Goal: Task Accomplishment & Management: Use online tool/utility

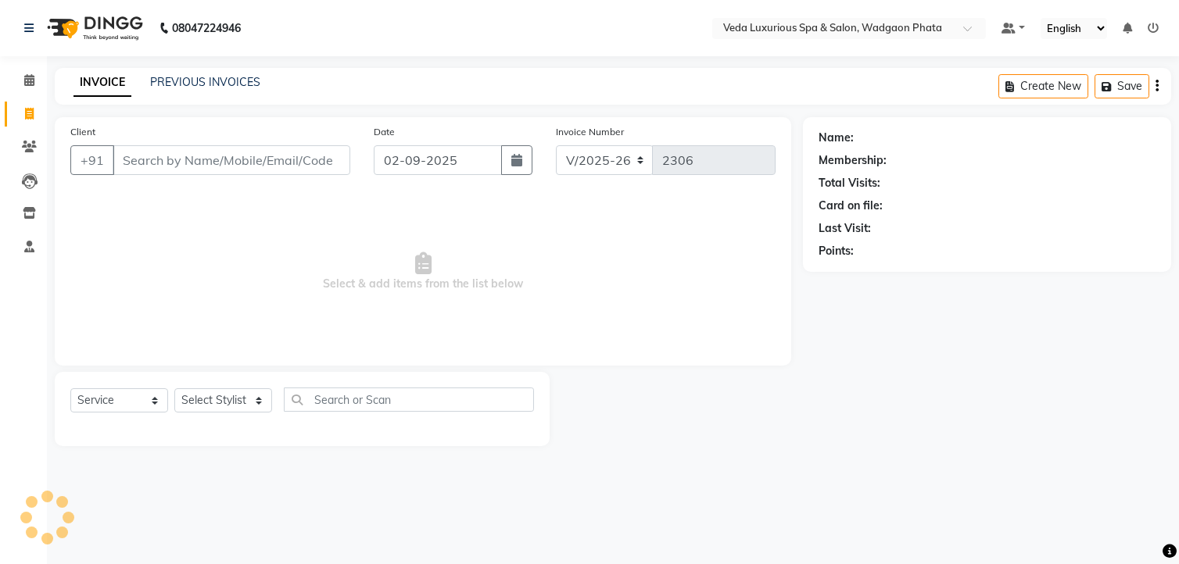
select select "4666"
select select "service"
click at [211, 169] on input "Client" at bounding box center [232, 160] width 238 height 30
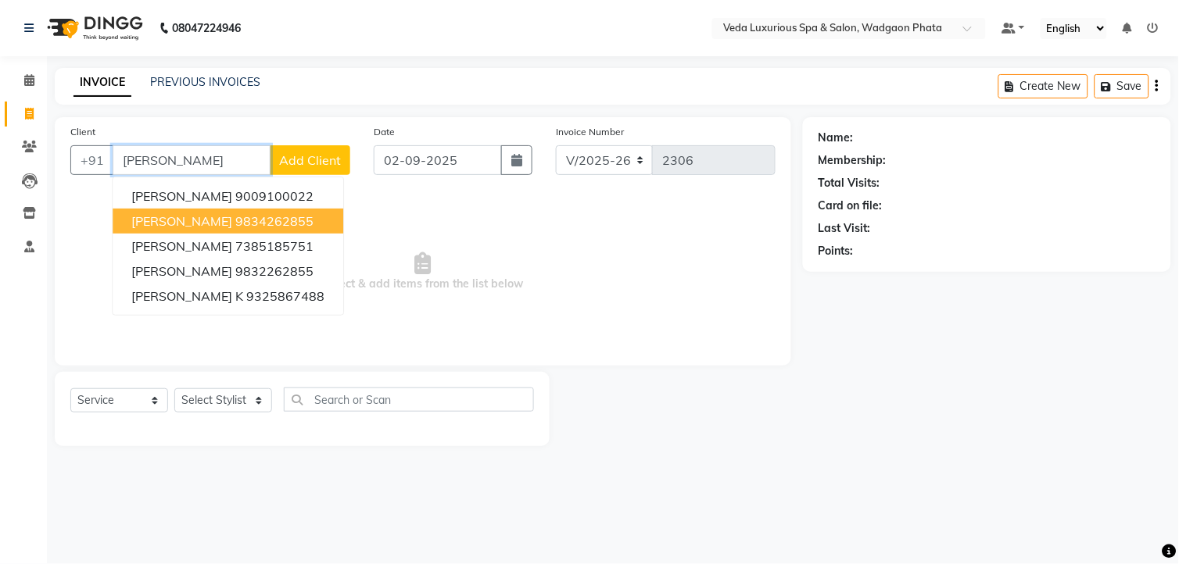
click at [198, 209] on button "[PERSON_NAME] 9834262855" at bounding box center [228, 221] width 231 height 25
type input "9834262855"
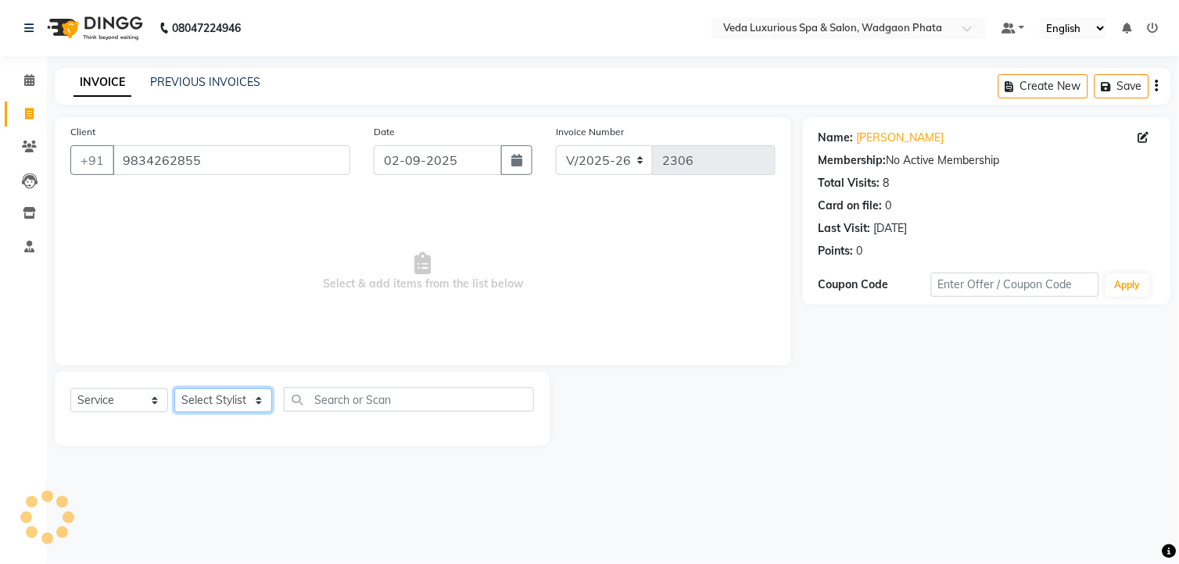
drag, startPoint x: 252, startPoint y: 405, endPoint x: 263, endPoint y: 409, distance: 12.4
click at [252, 408] on select "Select Stylist [PERSON_NAME] GOLU [PERSON_NAME] [PERSON_NAME] [PERSON_NAME] [PE…" at bounding box center [223, 400] width 98 height 24
select select "27587"
click at [174, 389] on select "Select Stylist [PERSON_NAME] GOLU [PERSON_NAME] [PERSON_NAME] [PERSON_NAME] [PE…" at bounding box center [223, 400] width 98 height 24
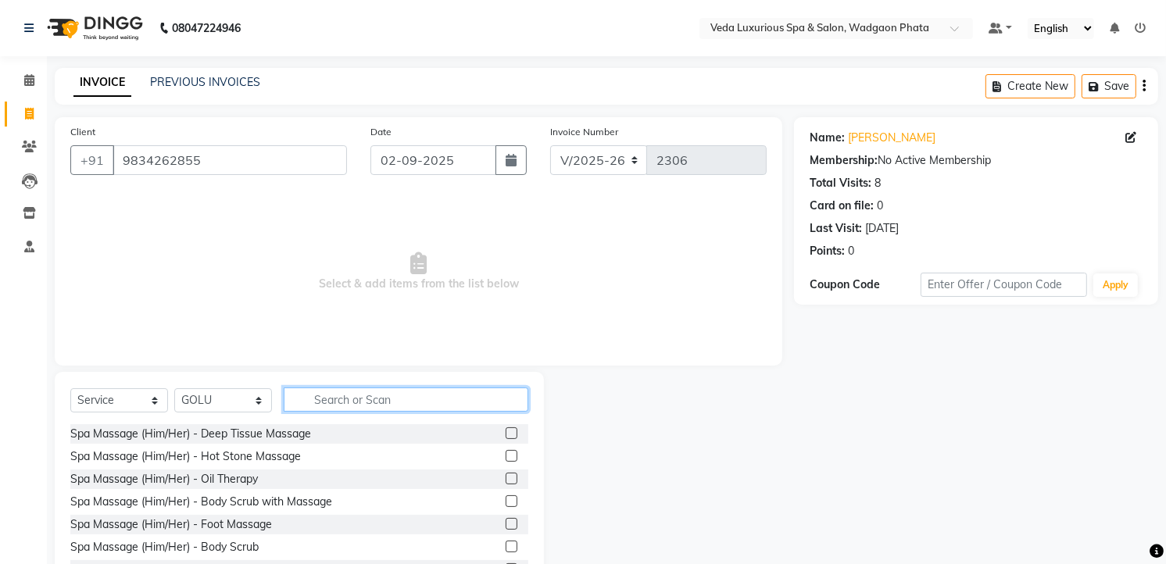
click at [349, 399] on input "text" at bounding box center [406, 400] width 245 height 24
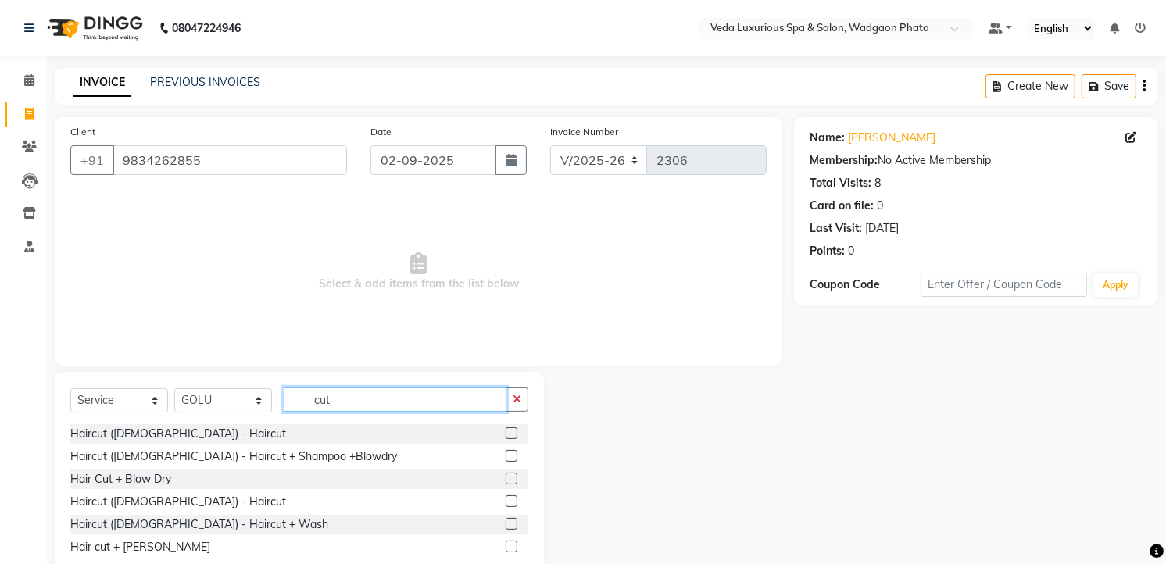
type input "cut"
click at [512, 500] on label at bounding box center [512, 502] width 12 height 12
click at [512, 500] on input "checkbox" at bounding box center [511, 502] width 10 height 10
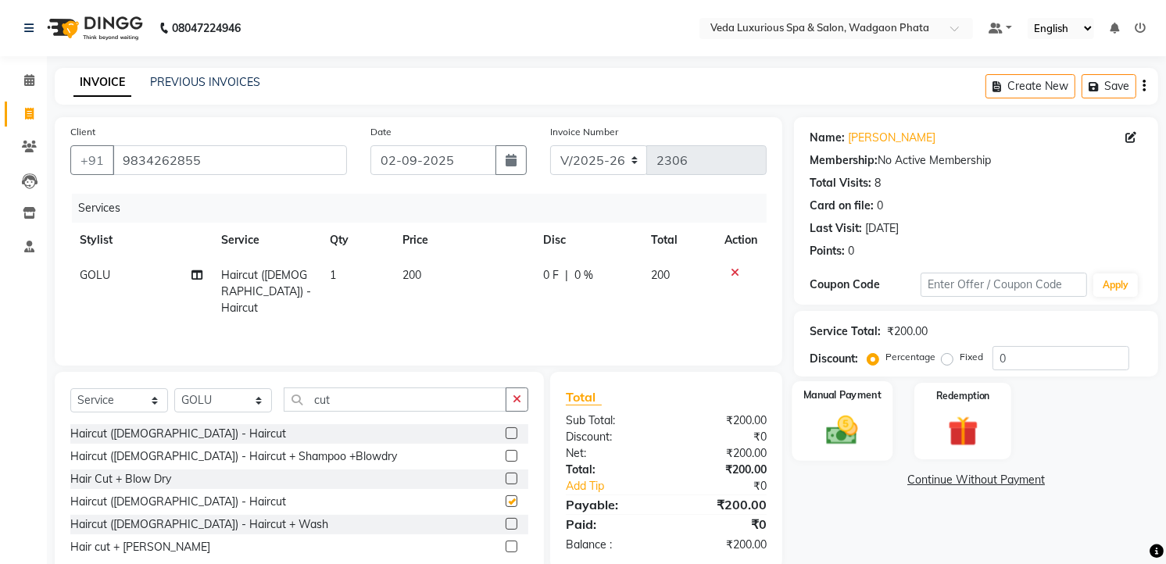
checkbox input "false"
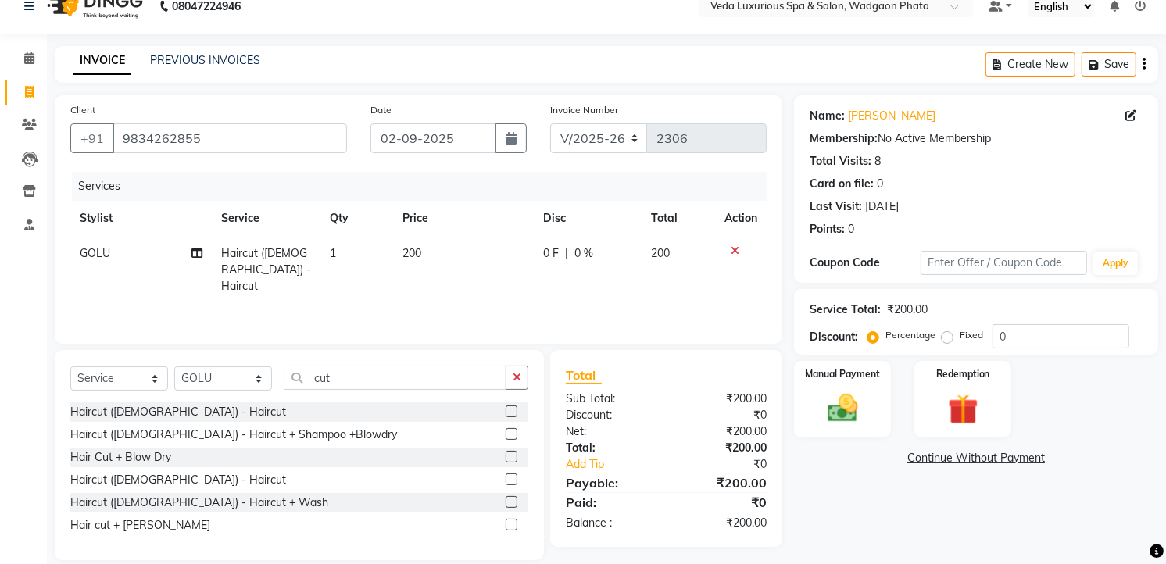
scroll to position [41, 0]
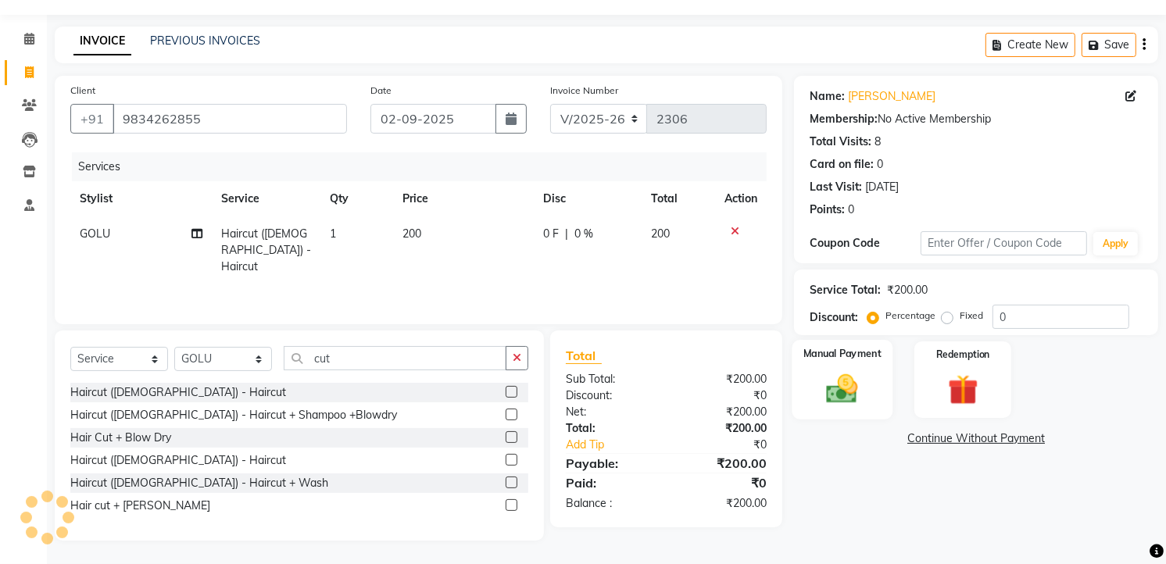
click at [861, 394] on img at bounding box center [843, 389] width 51 height 36
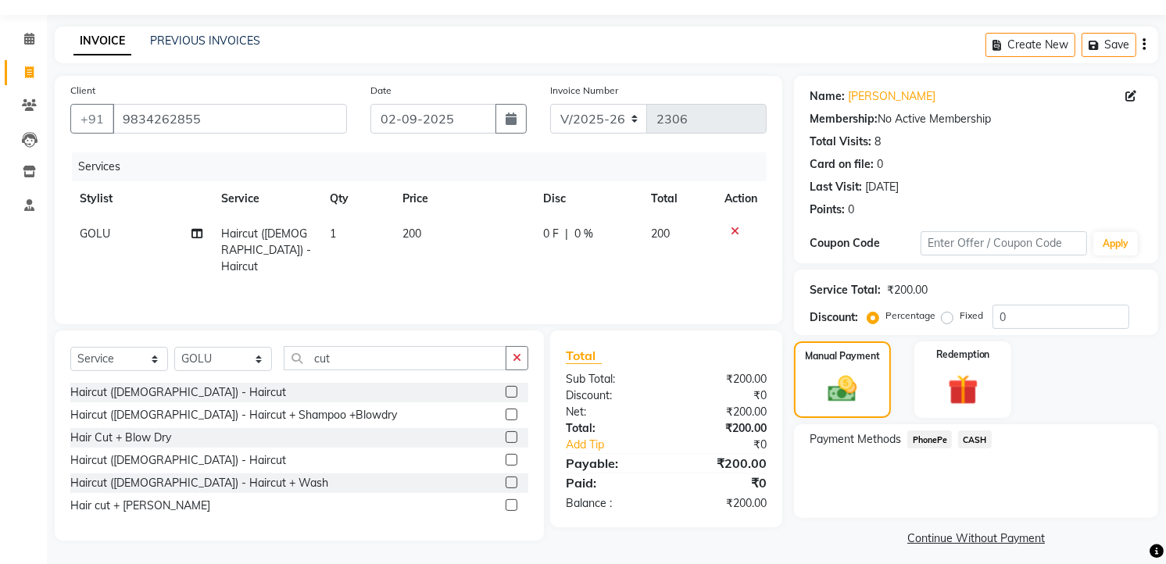
click at [936, 446] on span "PhonePe" at bounding box center [929, 440] width 45 height 18
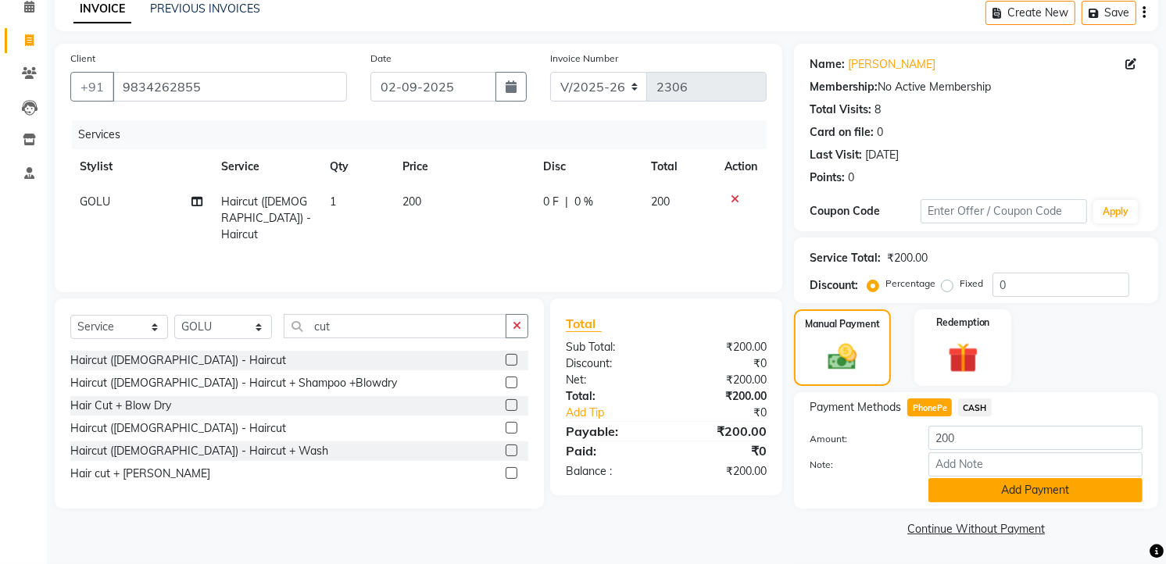
click at [986, 493] on button "Add Payment" at bounding box center [1036, 490] width 214 height 24
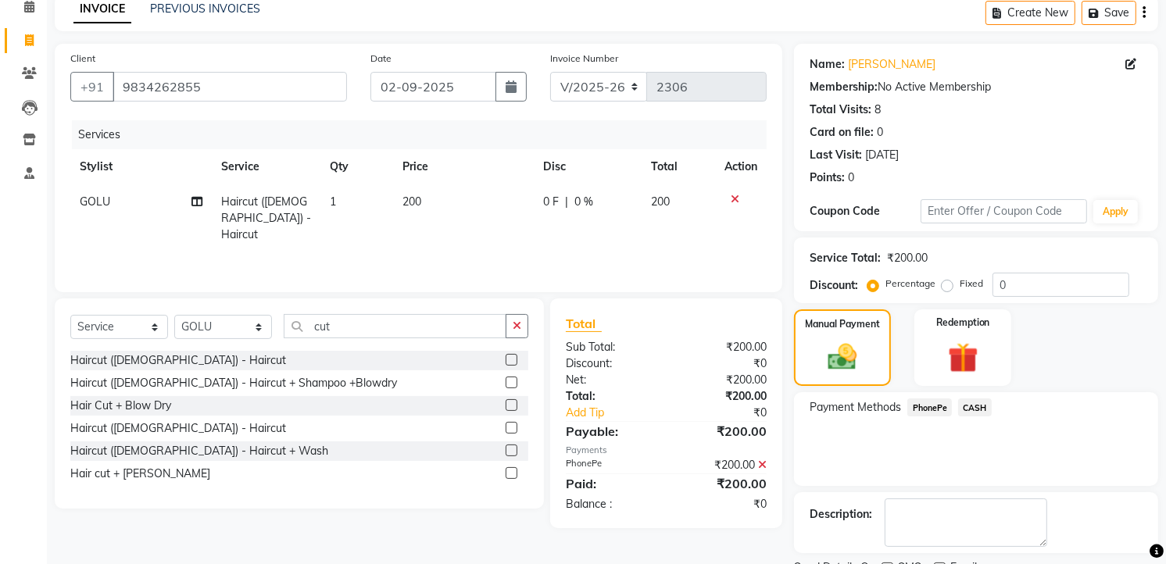
scroll to position [138, 0]
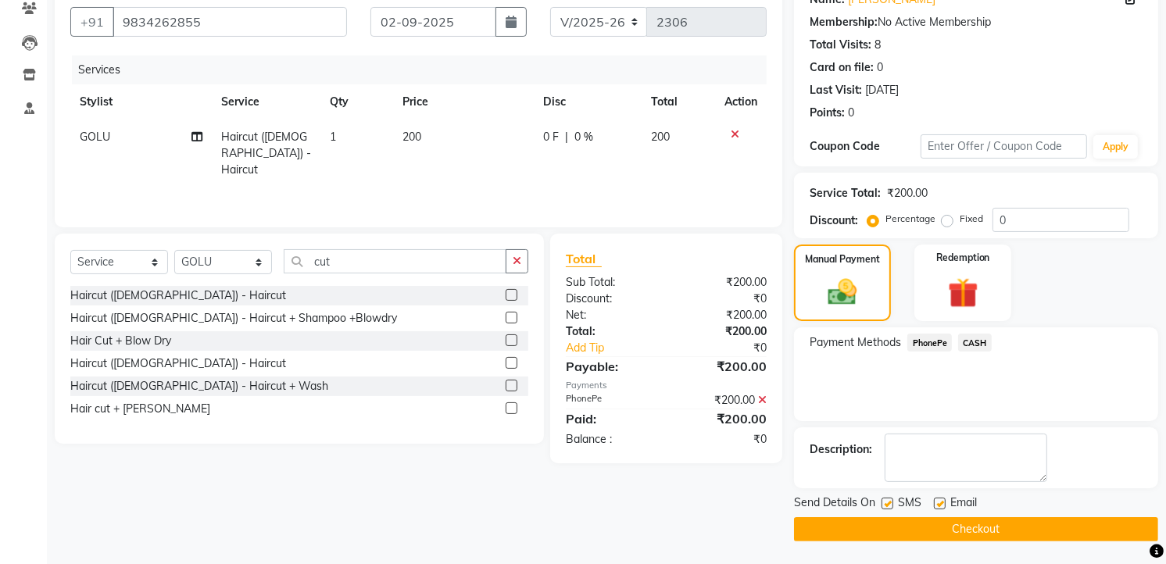
click at [979, 525] on button "Checkout" at bounding box center [976, 529] width 364 height 24
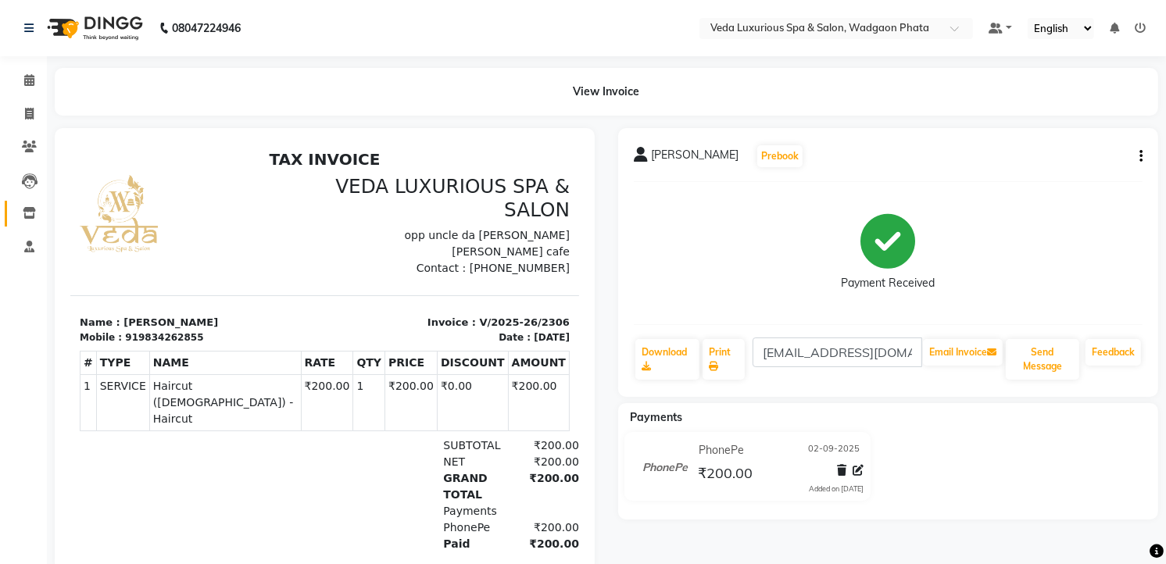
click at [30, 201] on link "Inventory" at bounding box center [24, 214] width 38 height 26
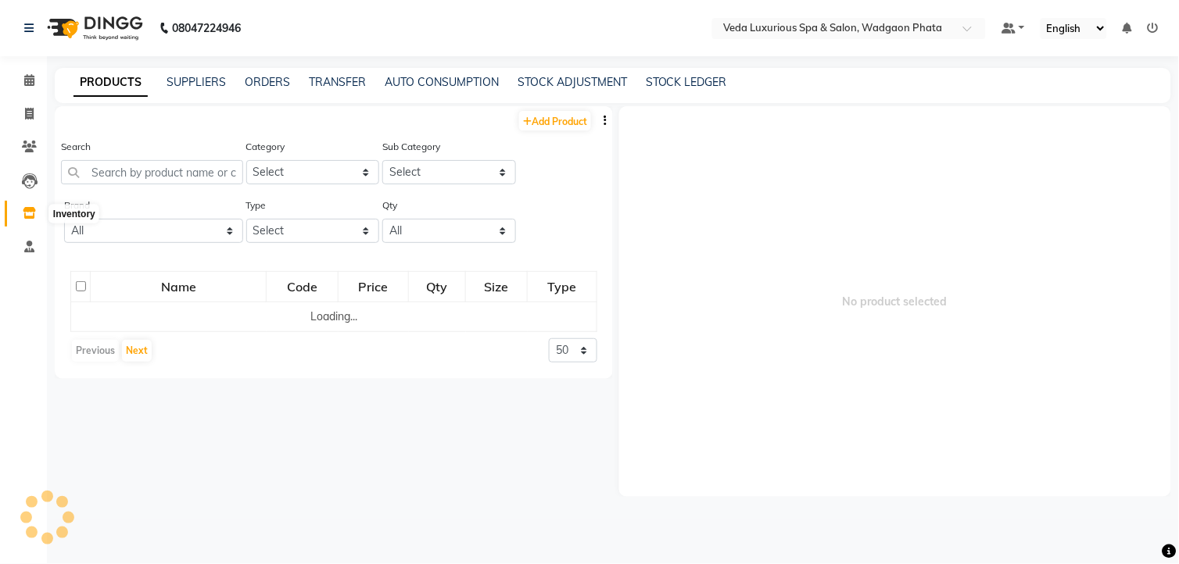
click at [30, 208] on icon at bounding box center [29, 213] width 13 height 12
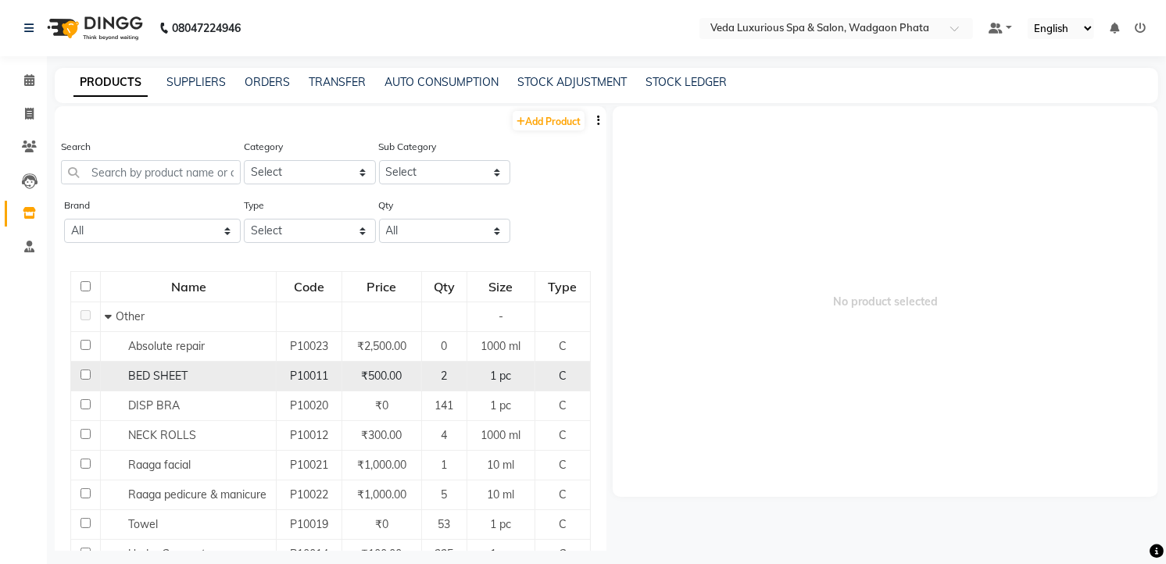
click at [90, 374] on td at bounding box center [86, 377] width 30 height 30
click at [84, 378] on input "checkbox" at bounding box center [86, 375] width 10 height 10
checkbox input "true"
select select
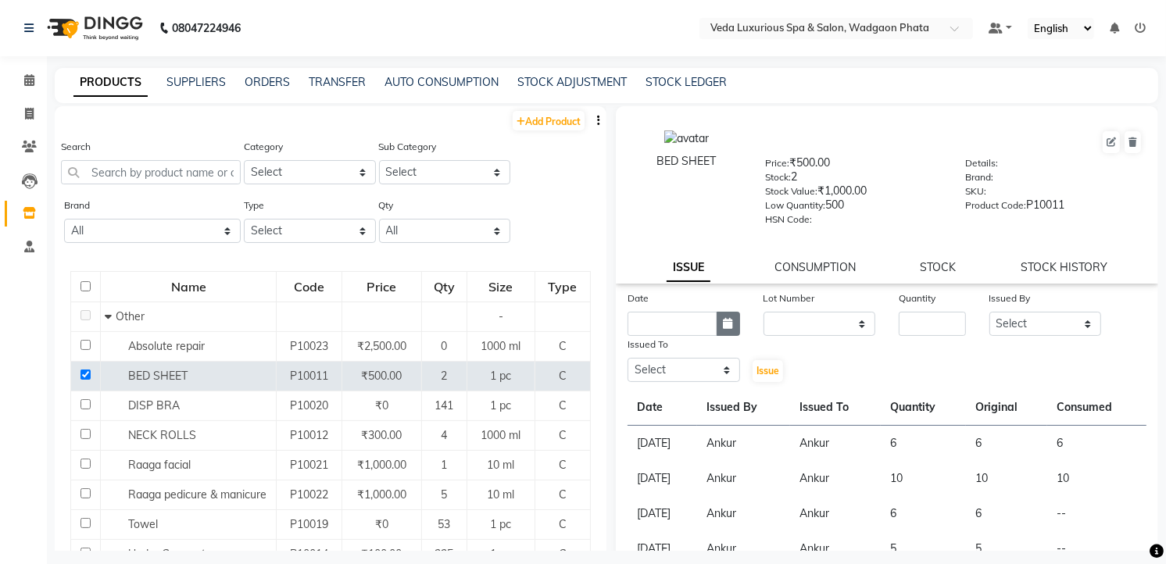
click at [725, 329] on icon "button" at bounding box center [728, 323] width 9 height 11
select select "9"
select select "2025"
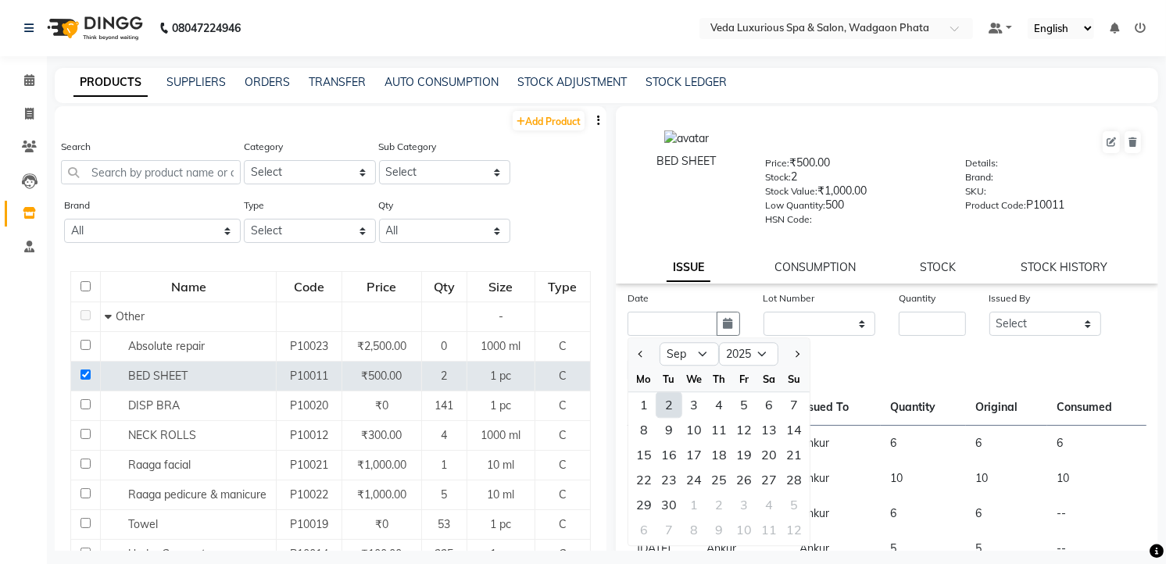
click at [674, 402] on div "2" at bounding box center [669, 404] width 25 height 25
type input "02-09-2025"
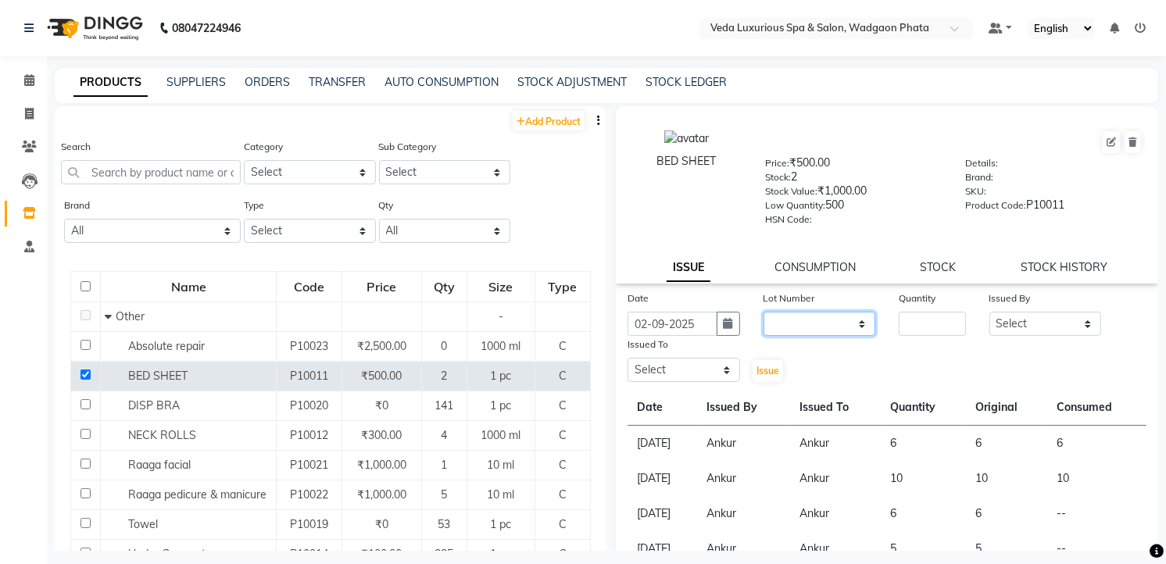
drag, startPoint x: 806, startPoint y: 318, endPoint x: 802, endPoint y: 327, distance: 9.4
click at [806, 318] on select "None" at bounding box center [820, 324] width 113 height 24
select select "0: null"
click at [764, 313] on select "None" at bounding box center [820, 324] width 113 height 24
click at [957, 334] on div "Quantity" at bounding box center [932, 313] width 91 height 46
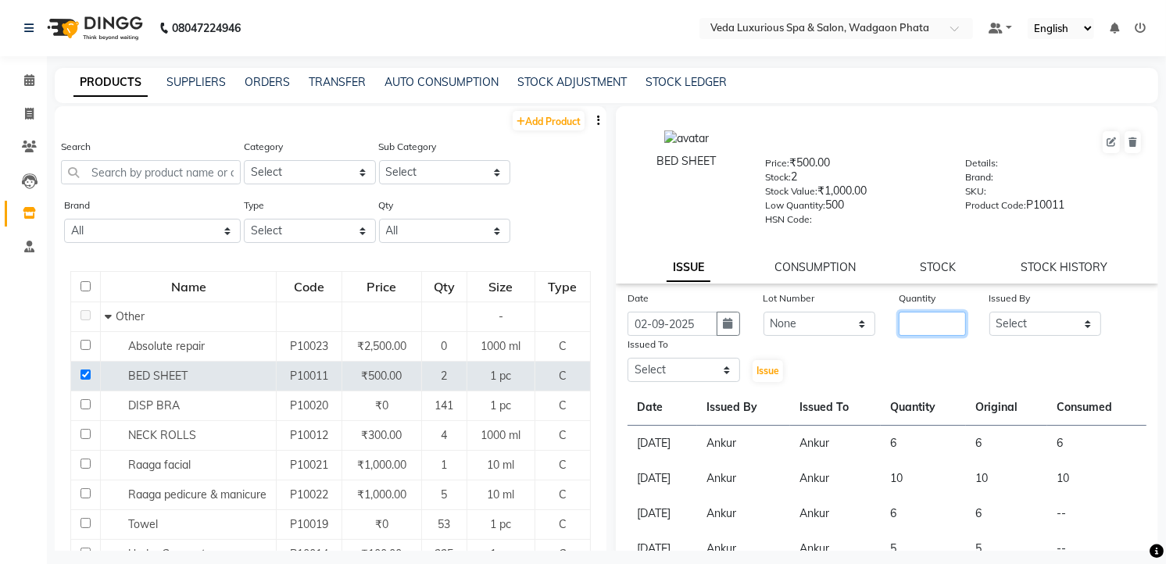
click at [939, 328] on input "number" at bounding box center [932, 324] width 67 height 24
type input "4"
click at [1006, 318] on select "Select [PERSON_NAME] GOLU [PERSON_NAME] [PERSON_NAME] [PERSON_NAME] [PERSON_NAM…" at bounding box center [1046, 324] width 113 height 24
select select "28495"
click at [990, 313] on select "Select [PERSON_NAME] GOLU [PERSON_NAME] [PERSON_NAME] [PERSON_NAME] [PERSON_NAM…" at bounding box center [1046, 324] width 113 height 24
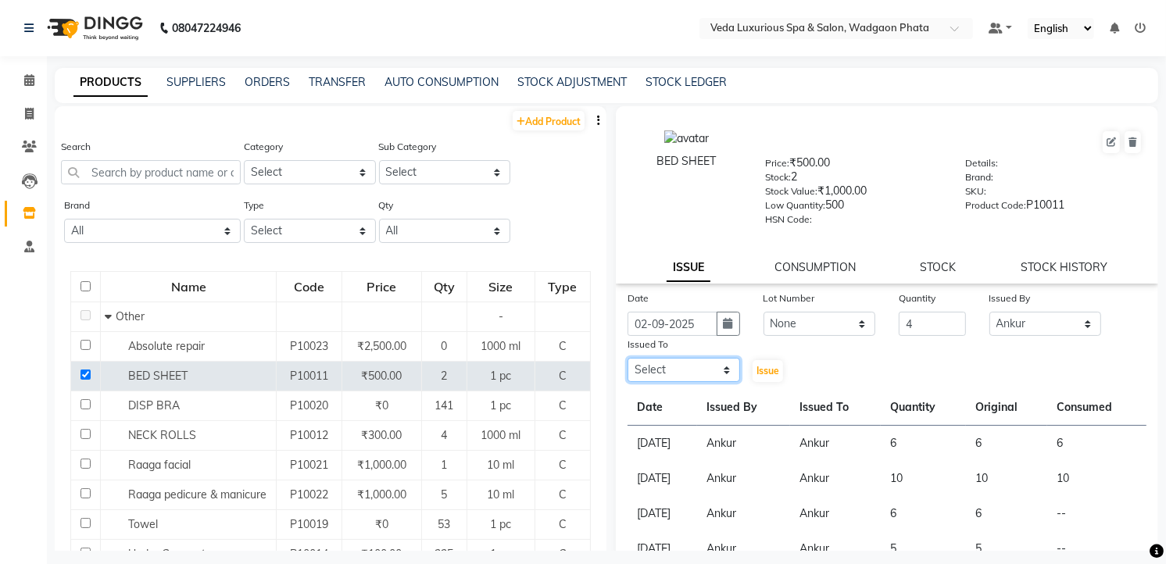
click at [706, 363] on select "Select [PERSON_NAME] GOLU [PERSON_NAME] [PERSON_NAME] [PERSON_NAME] [PERSON_NAM…" at bounding box center [684, 370] width 113 height 24
select select "28495"
click at [628, 359] on select "Select [PERSON_NAME] GOLU [PERSON_NAME] [PERSON_NAME] [PERSON_NAME] [PERSON_NAM…" at bounding box center [684, 370] width 113 height 24
drag, startPoint x: 771, startPoint y: 365, endPoint x: 771, endPoint y: 356, distance: 8.6
click at [771, 365] on span "Issue" at bounding box center [768, 371] width 23 height 12
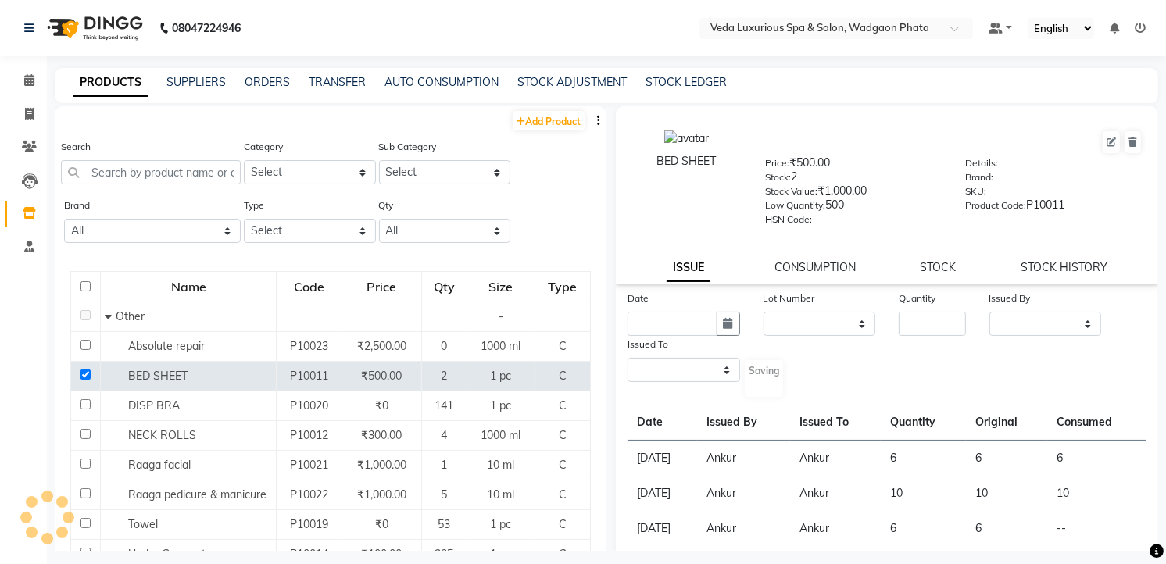
select select
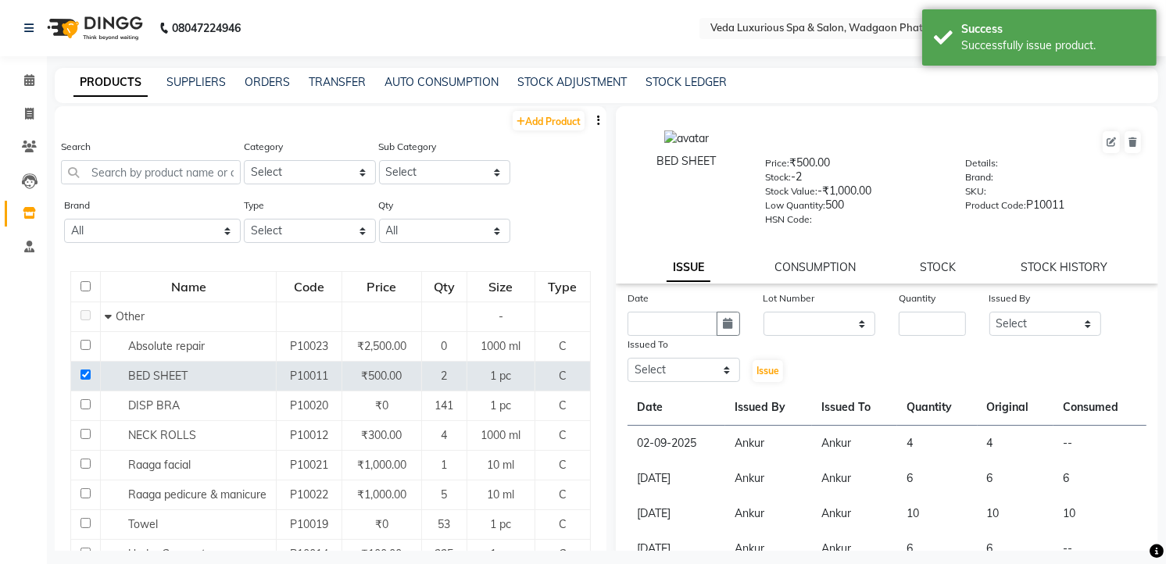
click at [798, 264] on link "CONSUMPTION" at bounding box center [815, 267] width 81 height 14
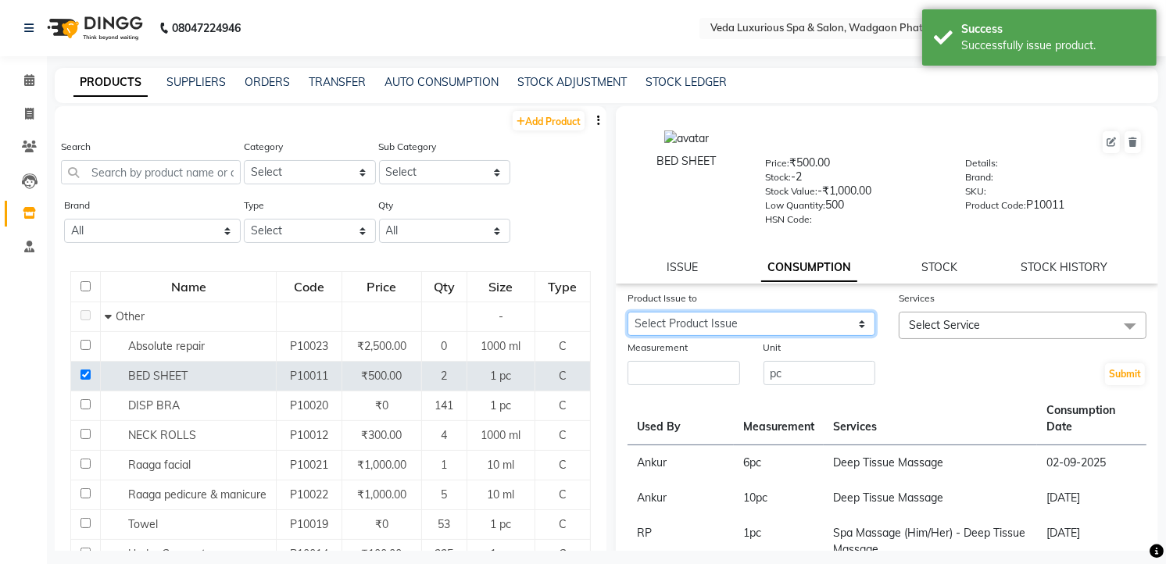
click at [735, 324] on select "Select Product Issue [DATE], Issued to: Ankur, Balance: 4 [DATE], Issued to: An…" at bounding box center [752, 324] width 248 height 24
select select "1201350"
click at [628, 313] on select "Select Product Issue [DATE], Issued to: Ankur, Balance: 4 [DATE], Issued to: An…" at bounding box center [752, 324] width 248 height 24
click at [920, 324] on span "Select Service" at bounding box center [944, 325] width 71 height 14
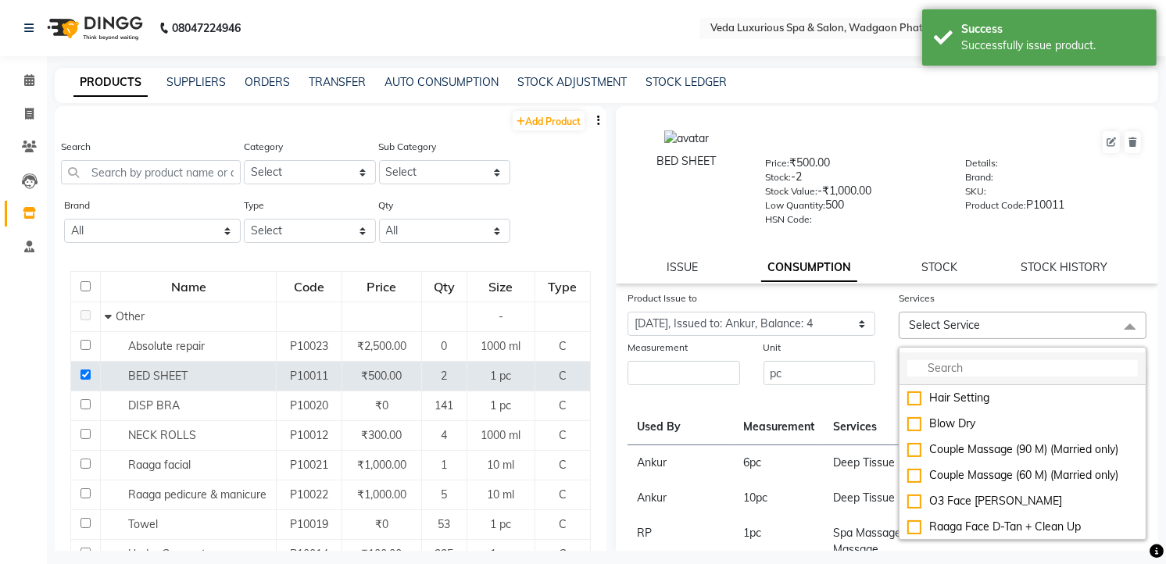
click at [936, 375] on input "multiselect-search" at bounding box center [1022, 368] width 231 height 16
type input "s"
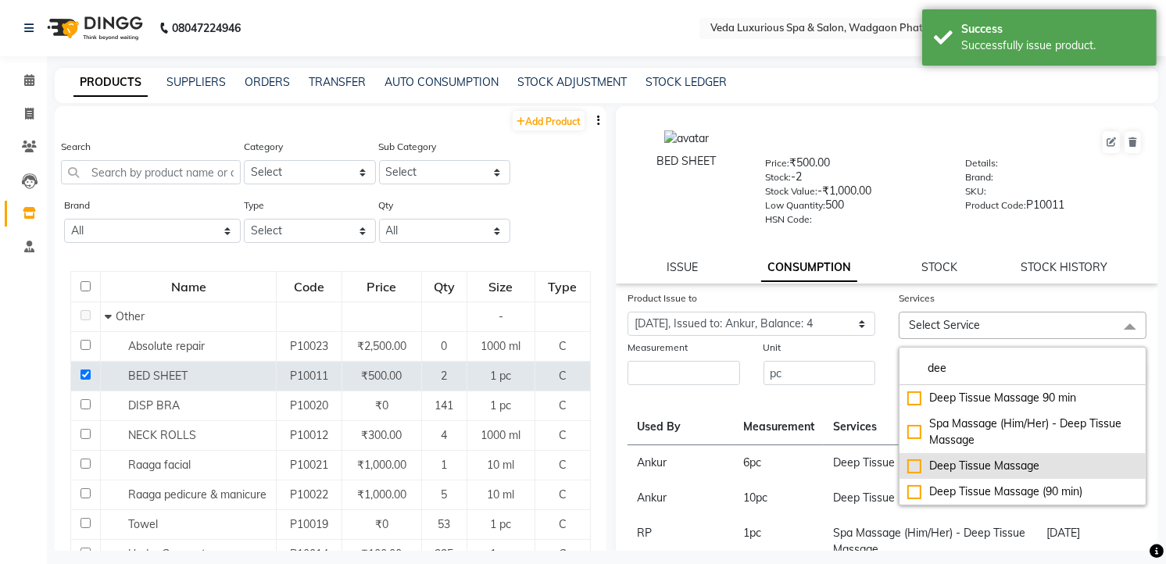
type input "dee"
click at [987, 463] on div "Deep Tissue Massage" at bounding box center [1022, 466] width 231 height 16
checkbox input "true"
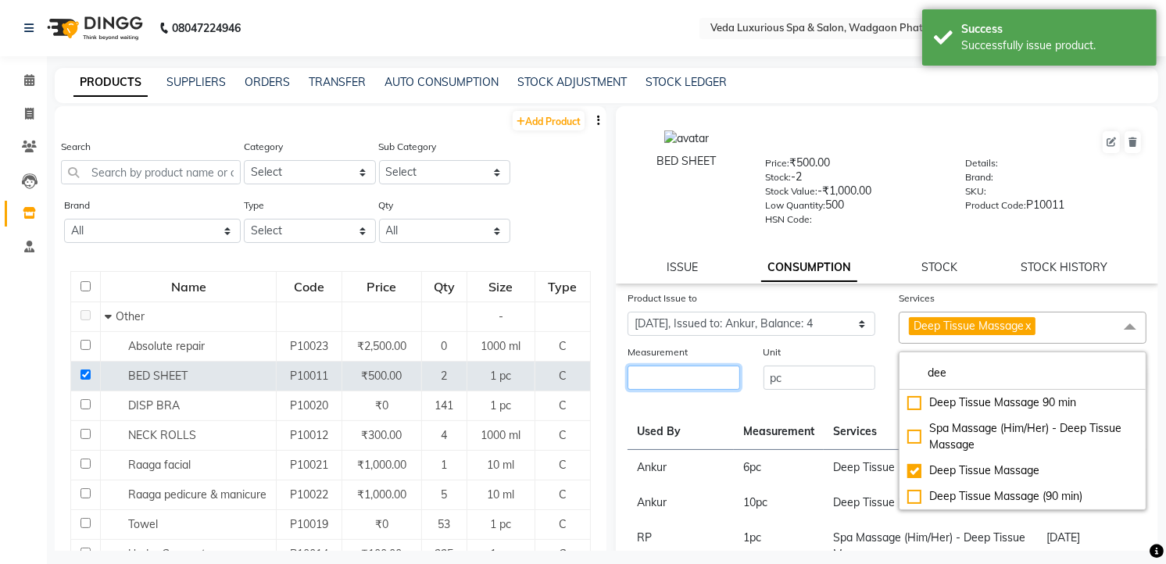
click at [712, 379] on input "number" at bounding box center [684, 378] width 113 height 24
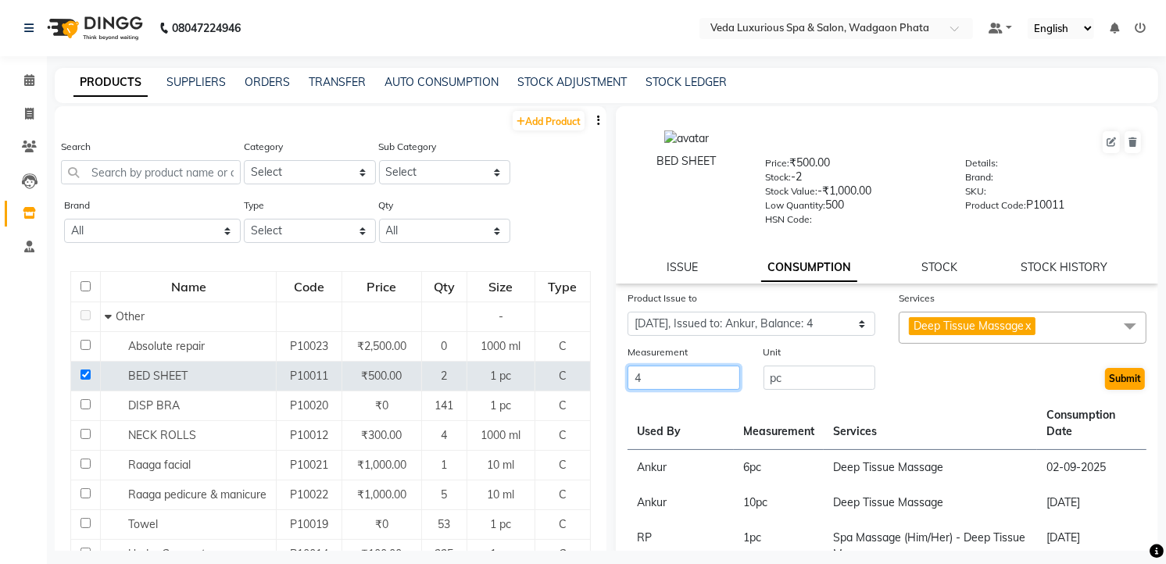
type input "4"
click at [1111, 380] on button "Submit" at bounding box center [1125, 379] width 40 height 22
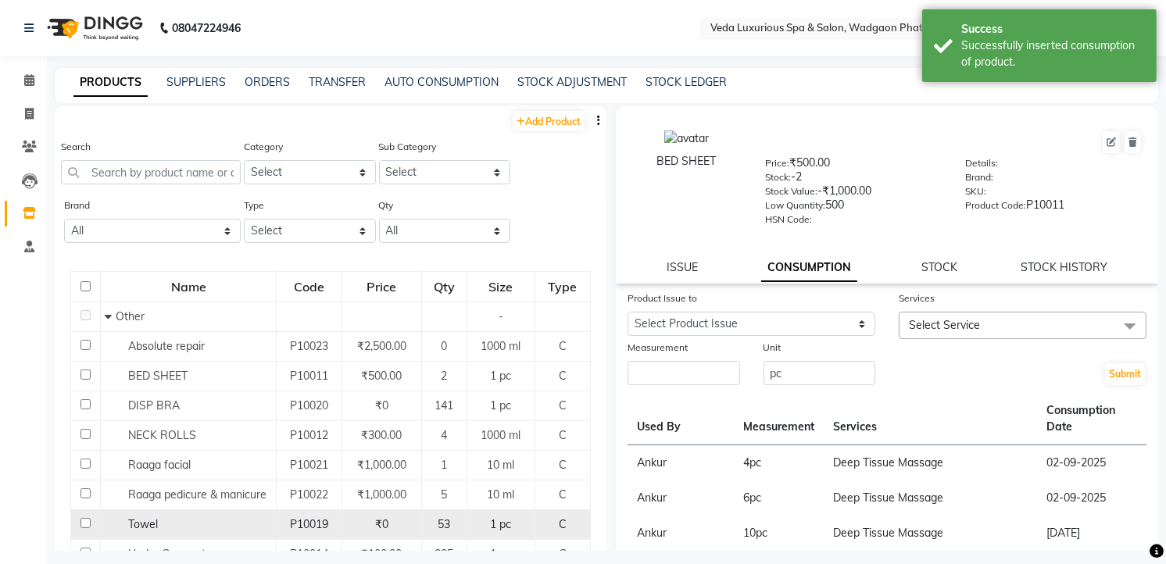
click at [84, 520] on input "checkbox" at bounding box center [86, 523] width 10 height 10
checkbox input "true"
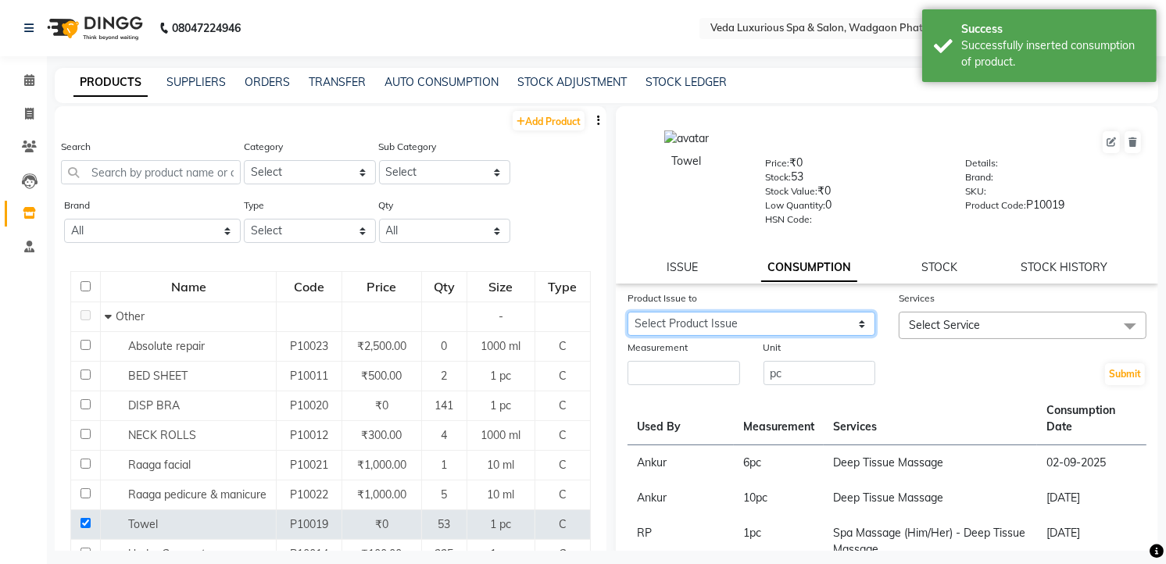
click at [751, 324] on select "Select Product Issue [DATE], Issued to: Ankur, Balance: 5 [DATE], Issued to: An…" at bounding box center [752, 324] width 248 height 24
click at [789, 319] on select "Select Product Issue [DATE], Issued to: Ankur, Balance: 5 [DATE], Issued to: An…" at bounding box center [752, 324] width 248 height 24
click at [683, 269] on link "ISSUE" at bounding box center [682, 267] width 31 height 14
select select
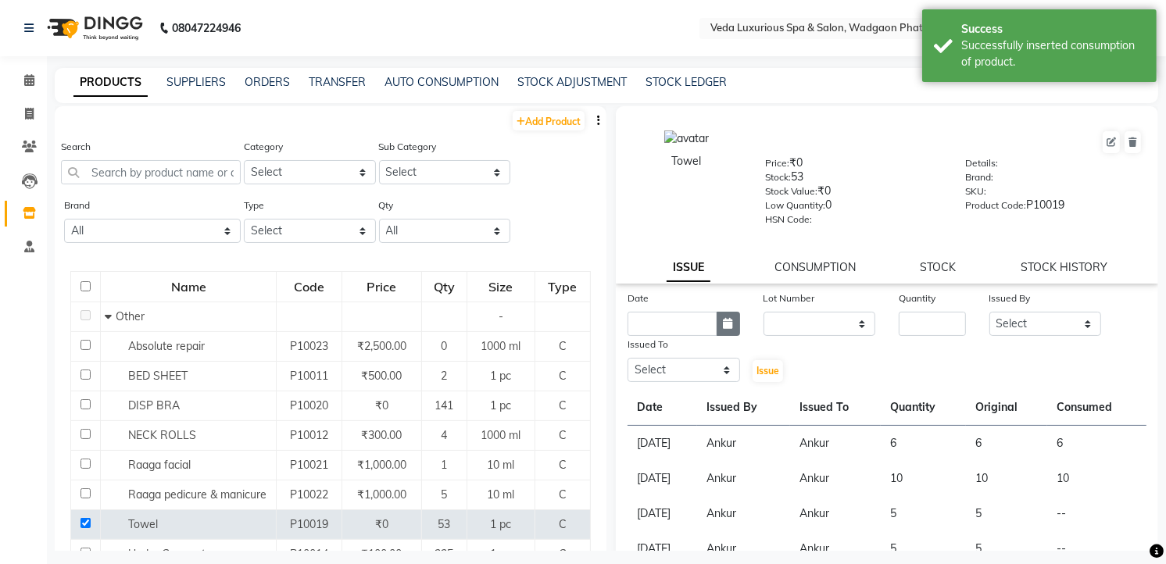
click at [728, 317] on button "button" at bounding box center [728, 324] width 23 height 24
select select "9"
select select "2025"
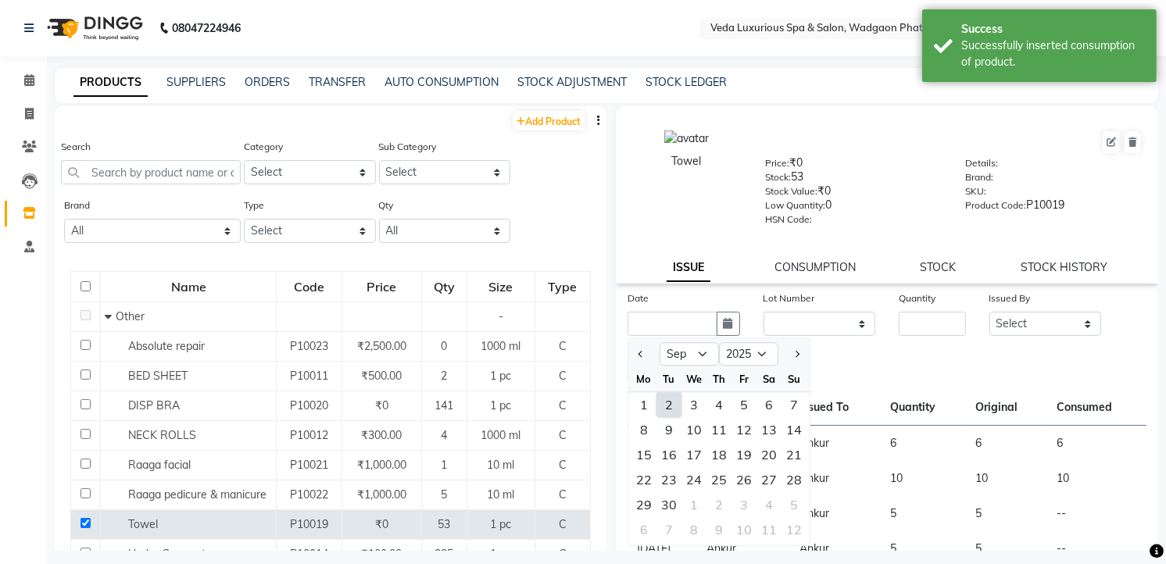
click at [665, 404] on div "2" at bounding box center [669, 404] width 25 height 25
type input "02-09-2025"
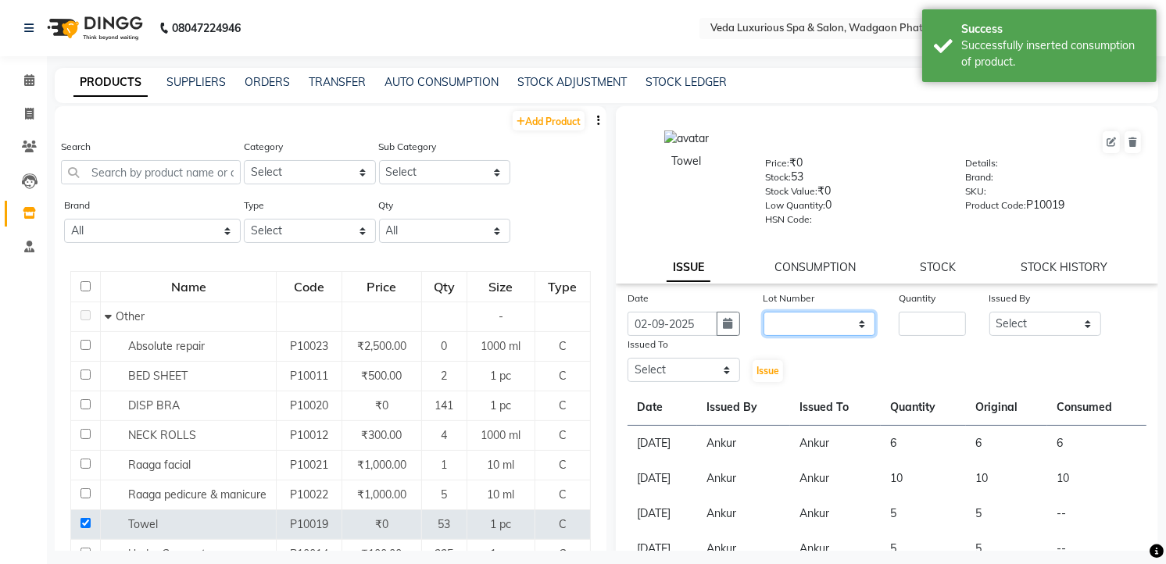
click at [839, 323] on select "None" at bounding box center [820, 324] width 113 height 24
select select "0: null"
click at [764, 313] on select "None" at bounding box center [820, 324] width 113 height 24
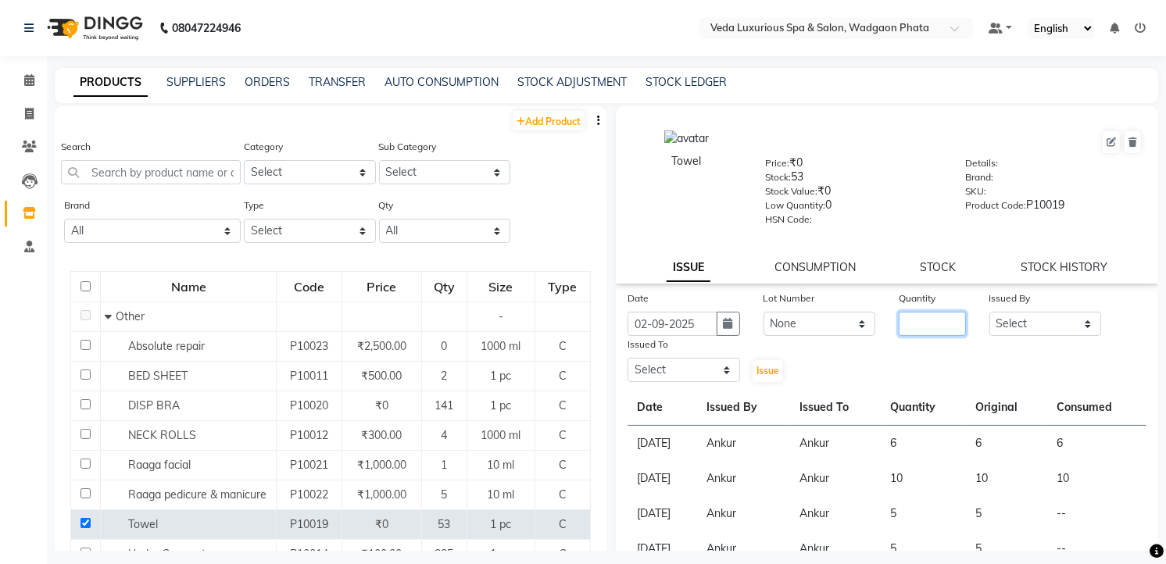
click at [904, 317] on input "number" at bounding box center [932, 324] width 67 height 24
type input "4"
click at [1007, 323] on select "Select [PERSON_NAME] GOLU [PERSON_NAME] [PERSON_NAME] [PERSON_NAME] [PERSON_NAM…" at bounding box center [1046, 324] width 113 height 24
select select "28495"
click at [990, 313] on select "Select [PERSON_NAME] GOLU [PERSON_NAME] [PERSON_NAME] [PERSON_NAME] [PERSON_NAM…" at bounding box center [1046, 324] width 113 height 24
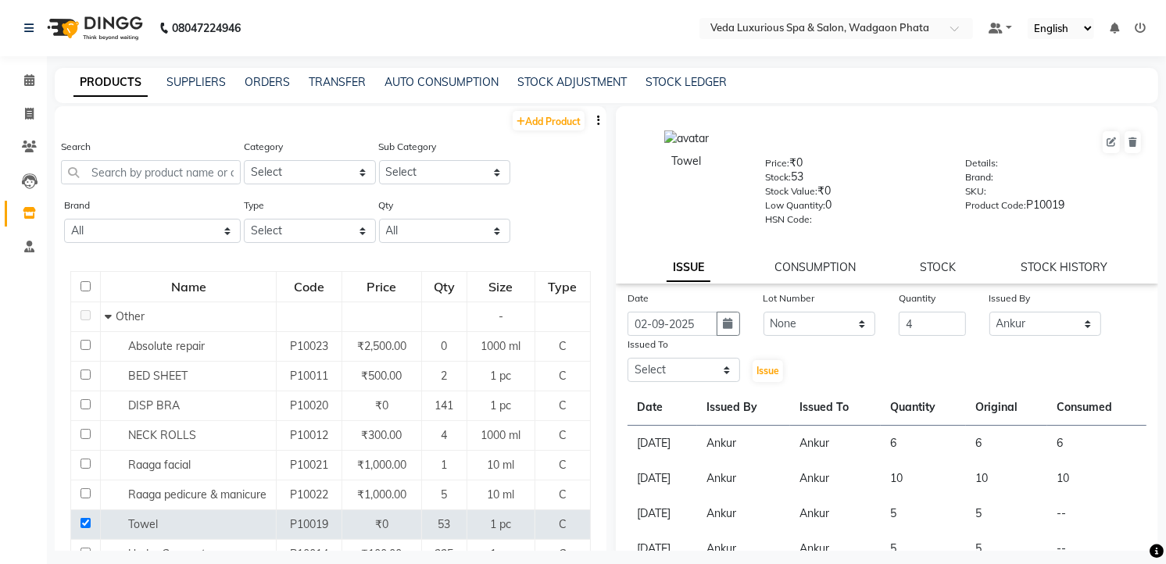
click at [703, 357] on div "Issued To" at bounding box center [684, 347] width 113 height 22
drag, startPoint x: 704, startPoint y: 363, endPoint x: 712, endPoint y: 357, distance: 10.0
click at [706, 363] on select "Select [PERSON_NAME] GOLU [PERSON_NAME] [PERSON_NAME] [PERSON_NAME] [PERSON_NAM…" at bounding box center [684, 370] width 113 height 24
select select "28495"
click at [628, 359] on select "Select [PERSON_NAME] GOLU [PERSON_NAME] [PERSON_NAME] [PERSON_NAME] [PERSON_NAM…" at bounding box center [684, 370] width 113 height 24
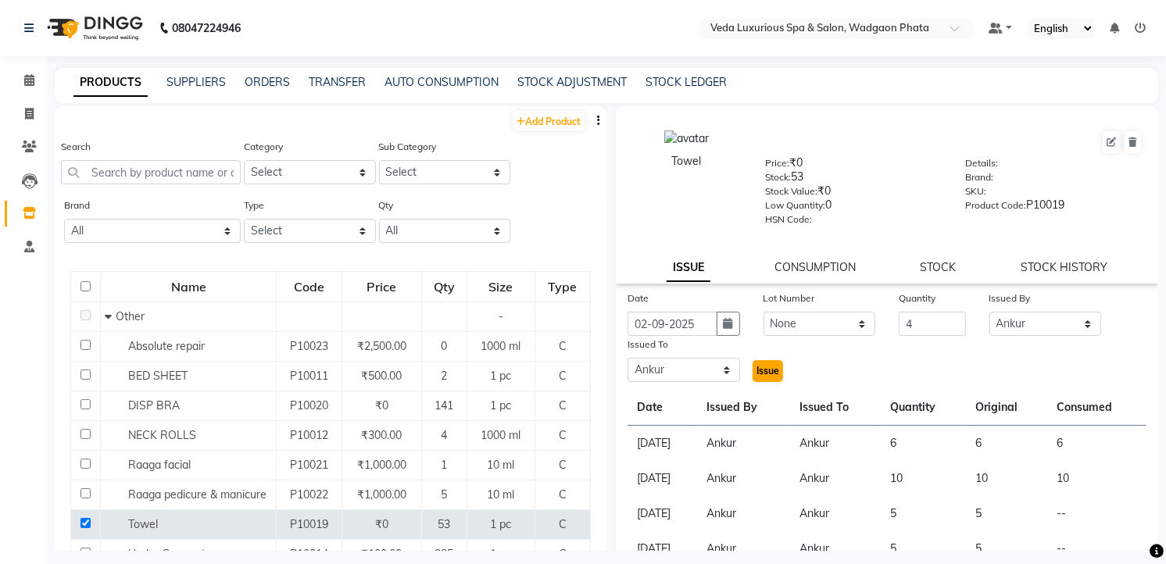
click at [767, 375] on span "Issue" at bounding box center [768, 371] width 23 height 12
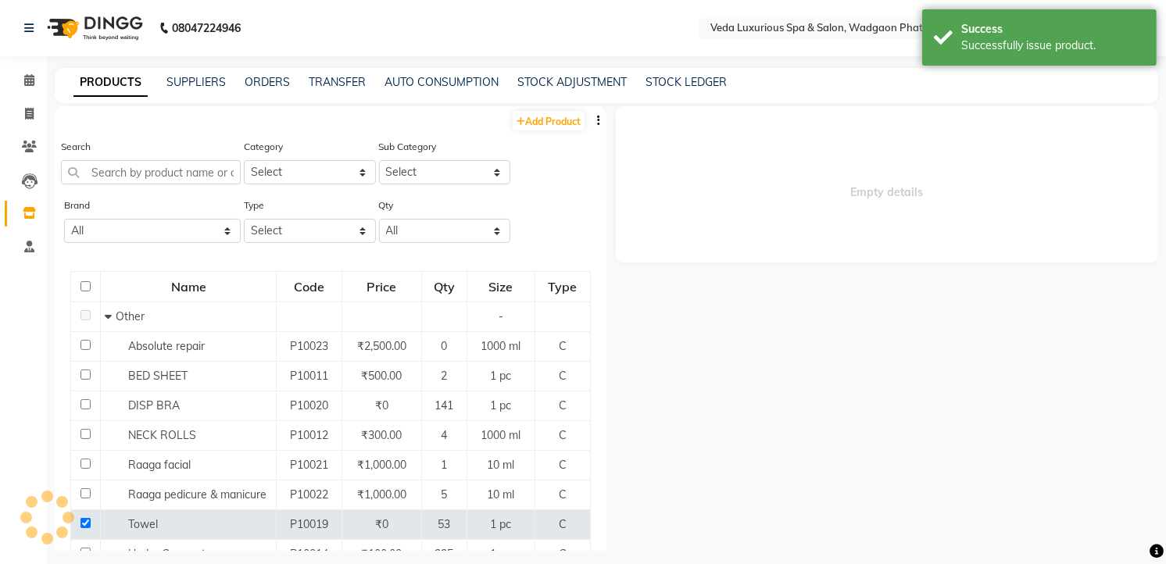
select select
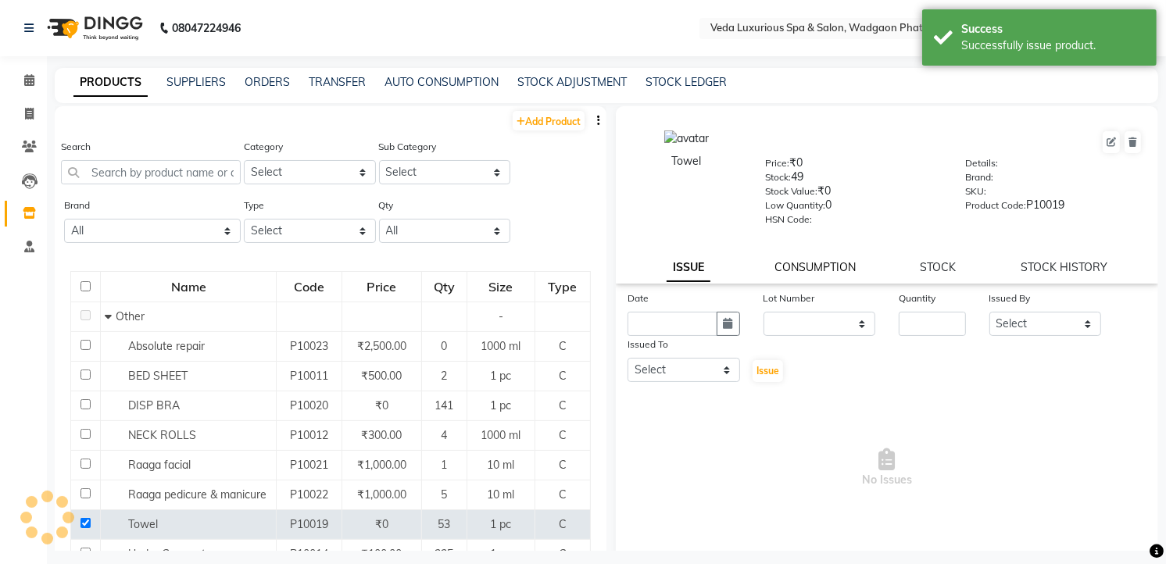
click at [802, 269] on link "CONSUMPTION" at bounding box center [815, 267] width 81 height 14
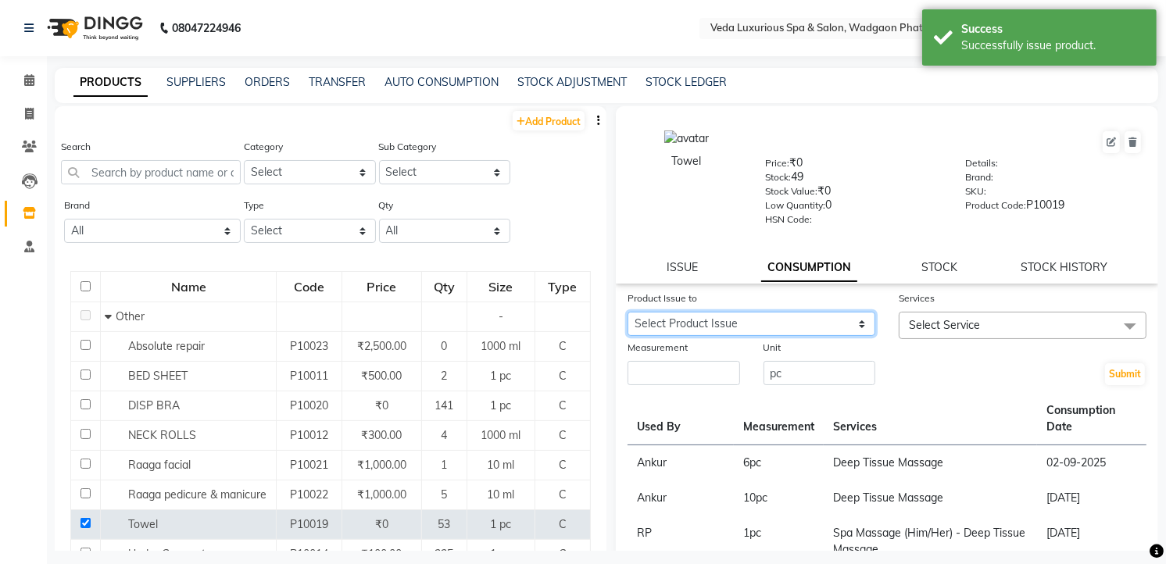
click at [729, 318] on select "Select Product Issue [DATE], Issued to: Ankur, Balance: 4 [DATE], Issued to: An…" at bounding box center [752, 324] width 248 height 24
select select "1201357"
click at [628, 313] on select "Select Product Issue [DATE], Issued to: Ankur, Balance: 4 [DATE], Issued to: An…" at bounding box center [752, 324] width 248 height 24
click at [1000, 323] on span "Select Service" at bounding box center [1023, 325] width 248 height 27
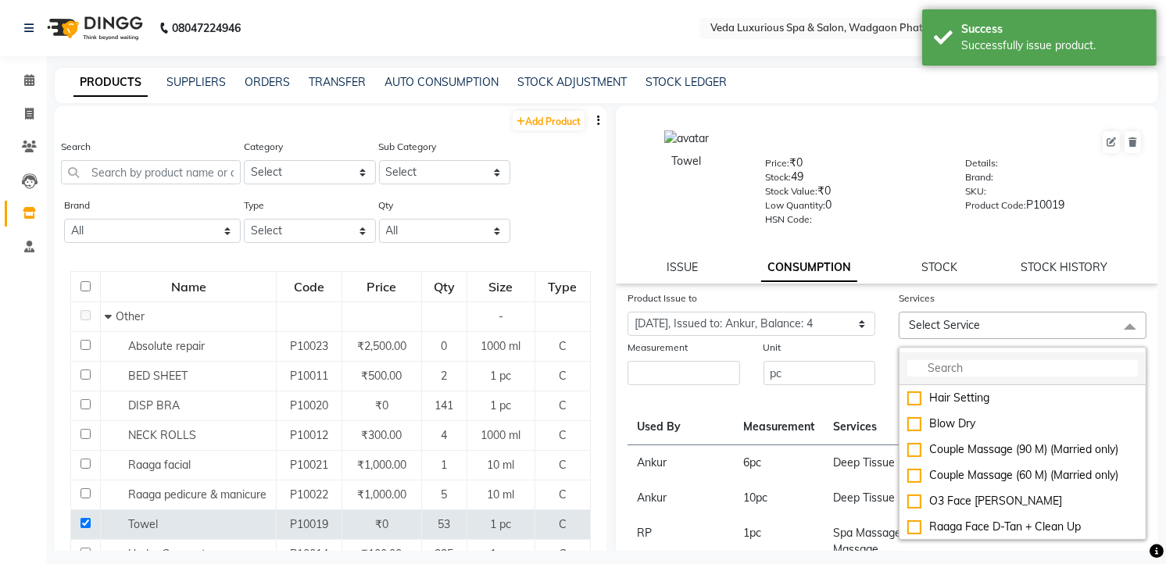
click at [973, 370] on input "multiselect-search" at bounding box center [1022, 368] width 231 height 16
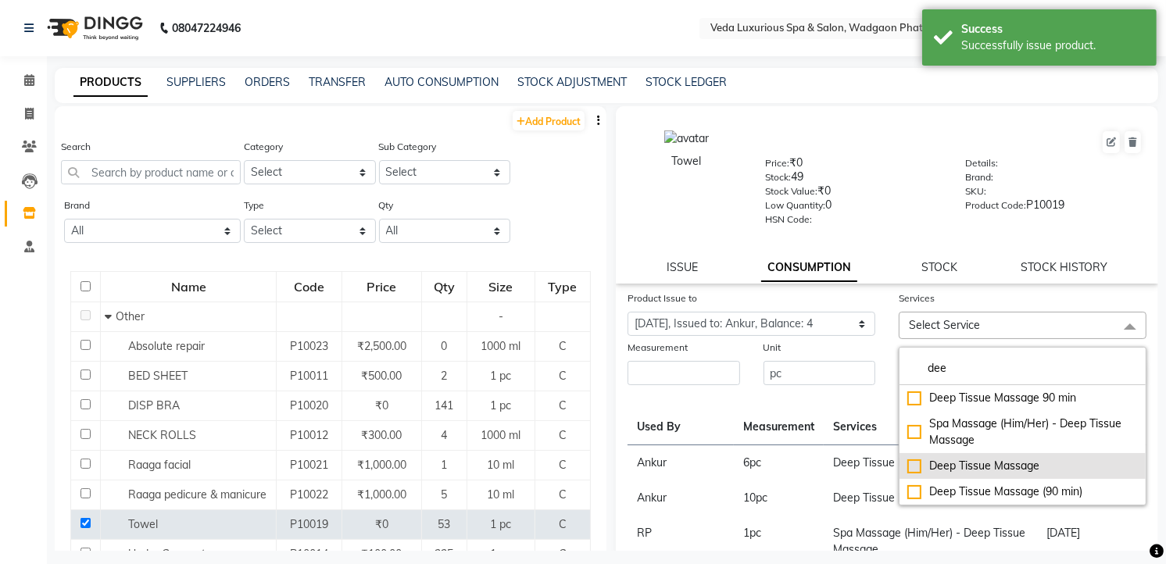
type input "dee"
click at [916, 465] on div "Deep Tissue Massage" at bounding box center [1022, 466] width 231 height 16
checkbox input "true"
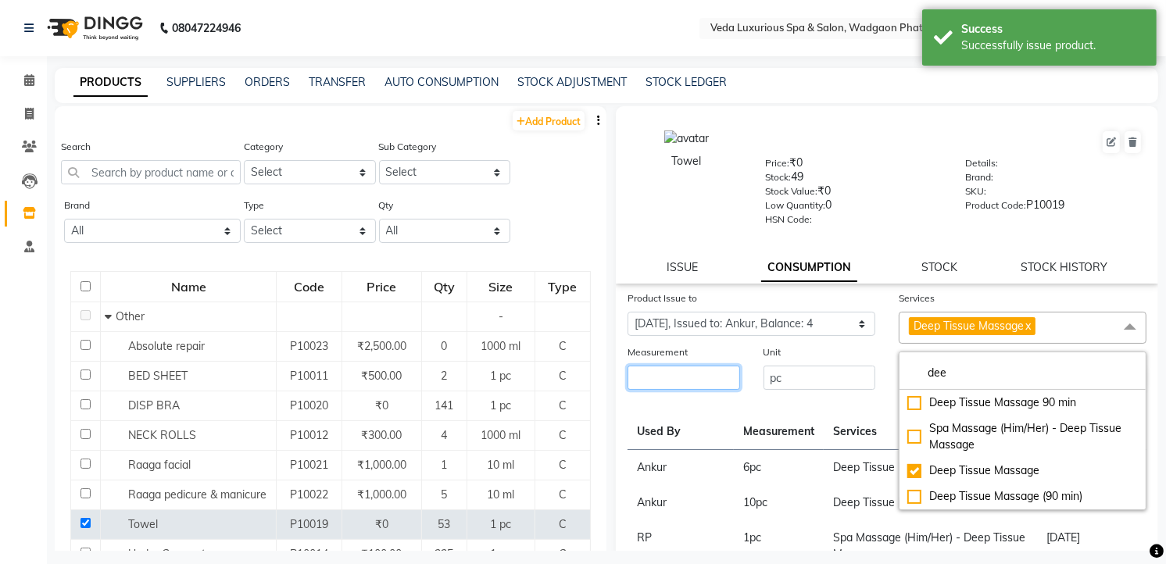
click at [702, 375] on input "number" at bounding box center [684, 378] width 113 height 24
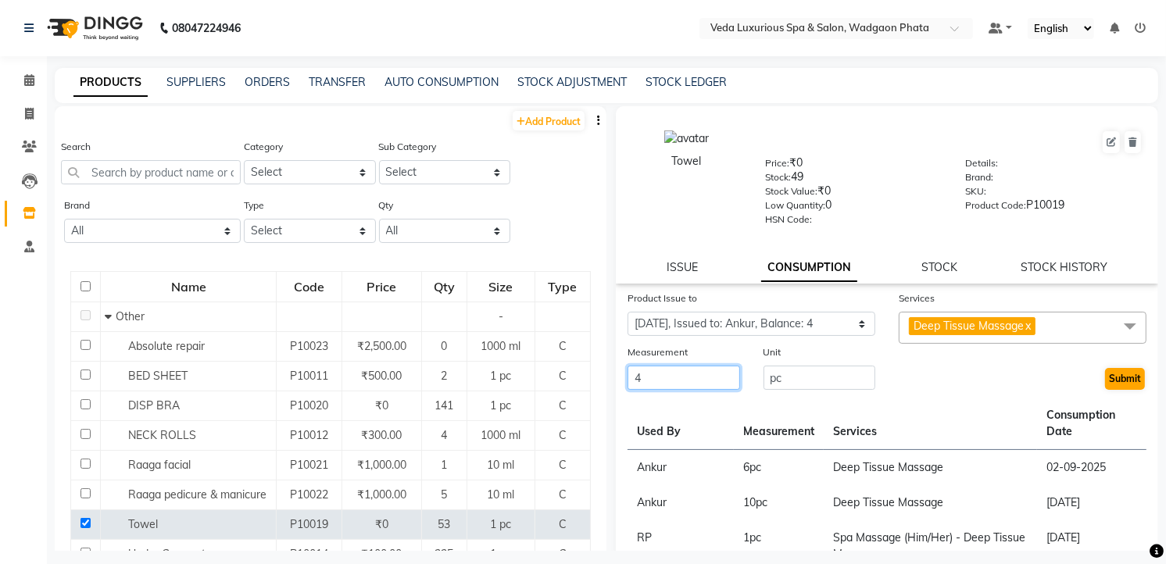
type input "4"
click at [1114, 381] on button "Submit" at bounding box center [1125, 379] width 40 height 22
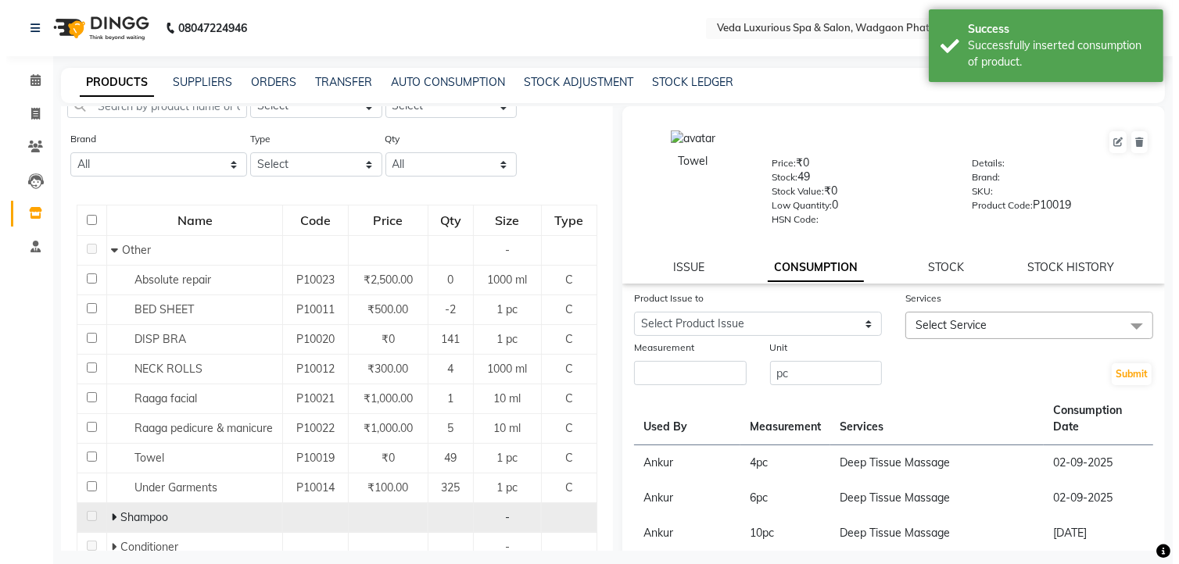
scroll to position [87, 0]
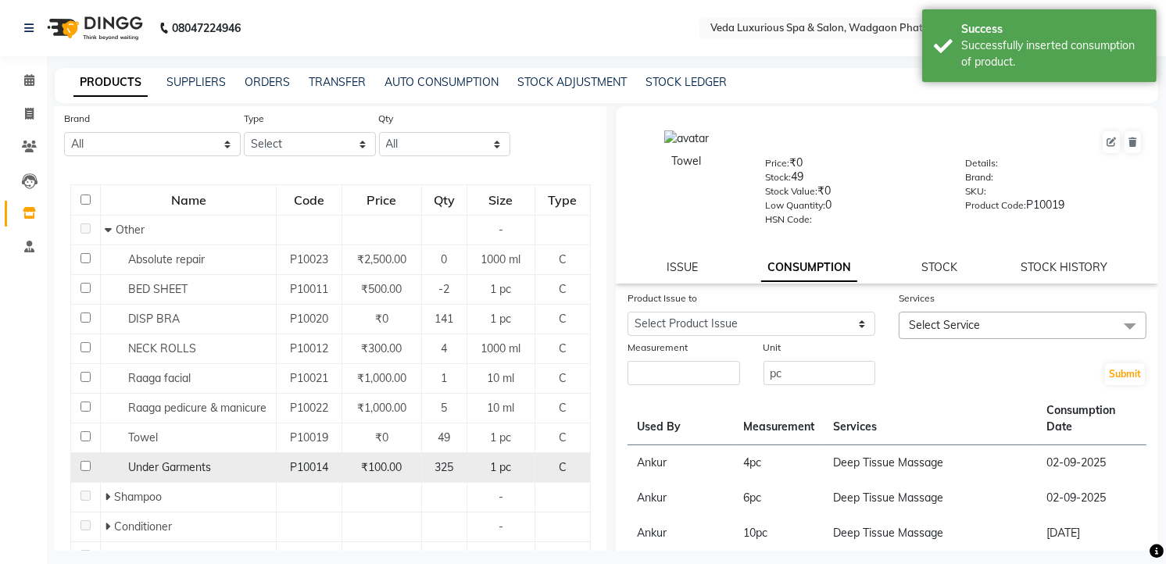
click at [87, 464] on input "checkbox" at bounding box center [86, 466] width 10 height 10
checkbox input "true"
click at [694, 278] on div "Under Garments Price: ₹100.00 Stock: 325 Stock Value: ₹32,500.00 Low Quantity: …" at bounding box center [887, 194] width 542 height 177
click at [692, 267] on link "ISSUE" at bounding box center [682, 267] width 31 height 14
select select
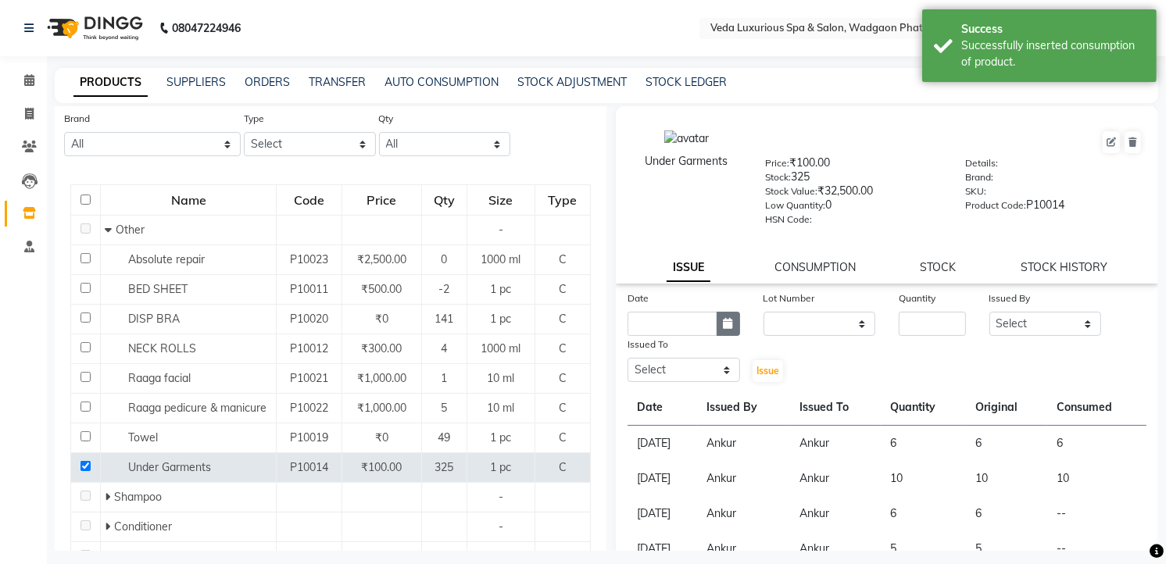
click at [725, 317] on button "button" at bounding box center [728, 324] width 23 height 24
select select "9"
select select "2025"
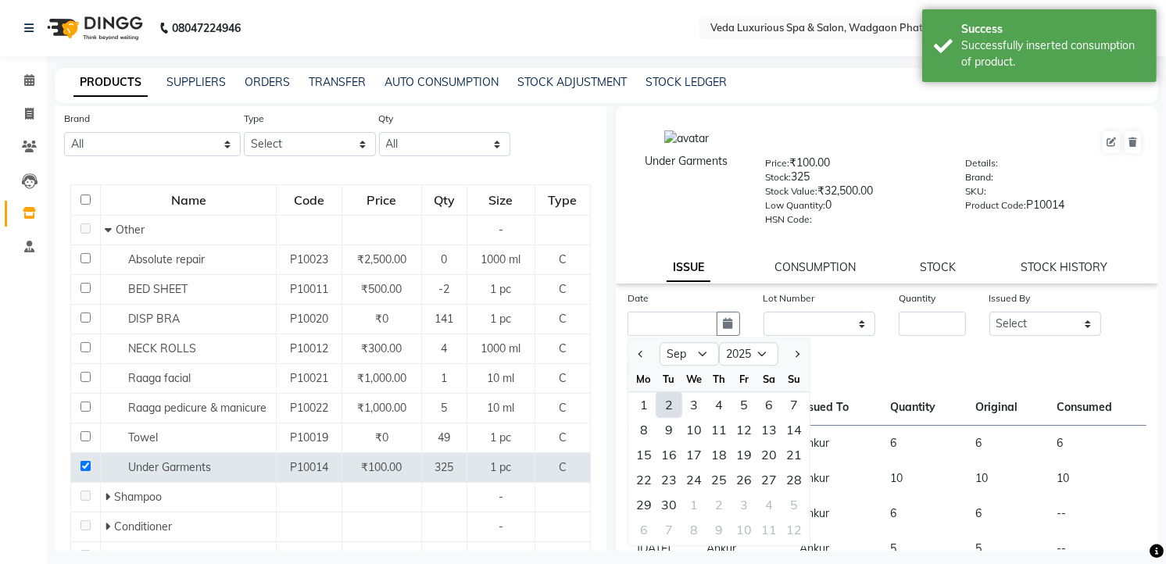
click at [664, 403] on div "2" at bounding box center [669, 404] width 25 height 25
type input "02-09-2025"
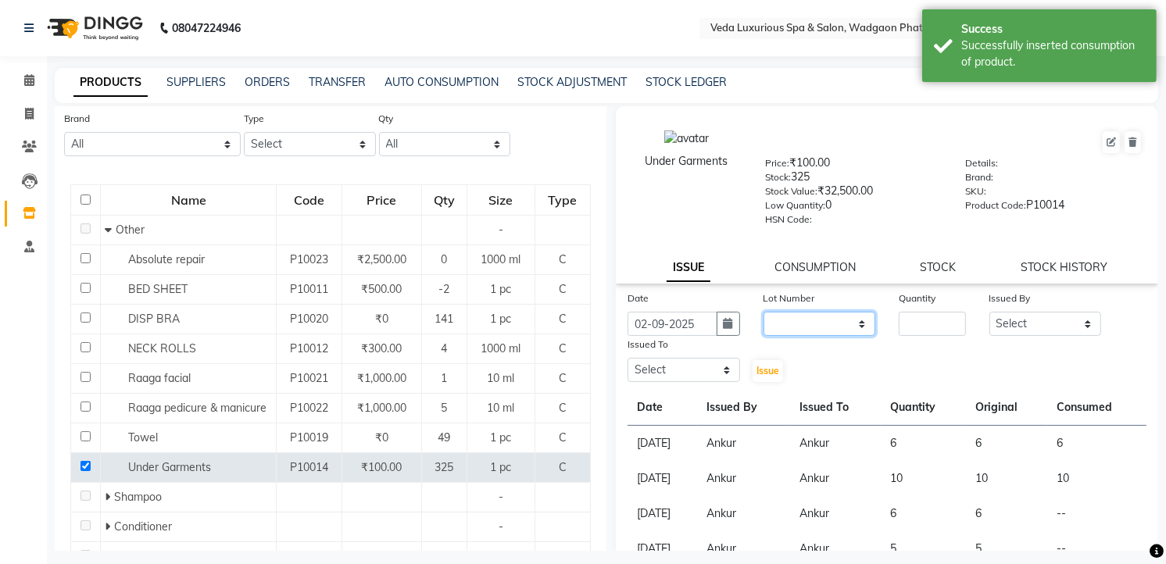
click at [803, 311] on div "Lot Number None" at bounding box center [820, 313] width 136 height 46
select select "0: null"
click at [764, 313] on select "None" at bounding box center [820, 324] width 113 height 24
click at [917, 317] on input "number" at bounding box center [932, 324] width 67 height 24
type input "4"
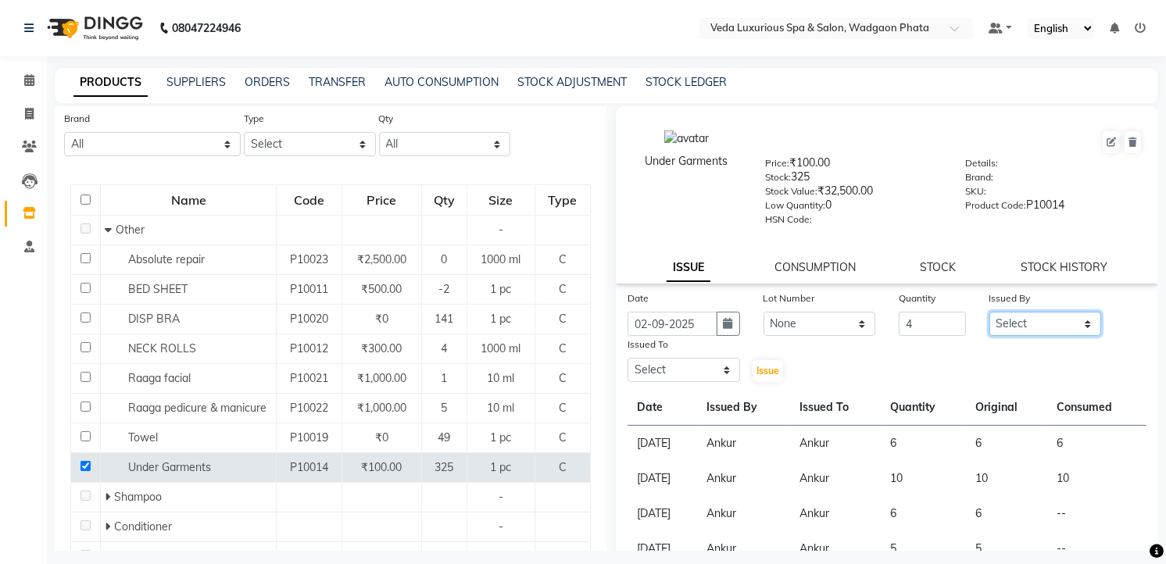
click at [1011, 330] on select "Select [PERSON_NAME] GOLU [PERSON_NAME] [PERSON_NAME] [PERSON_NAME] [PERSON_NAM…" at bounding box center [1046, 324] width 113 height 24
select select "28495"
click at [990, 313] on select "Select [PERSON_NAME] GOLU [PERSON_NAME] [PERSON_NAME] [PERSON_NAME] [PERSON_NAM…" at bounding box center [1046, 324] width 113 height 24
click at [716, 368] on select "Select [PERSON_NAME] GOLU [PERSON_NAME] [PERSON_NAME] [PERSON_NAME] [PERSON_NAM…" at bounding box center [684, 370] width 113 height 24
select select "28495"
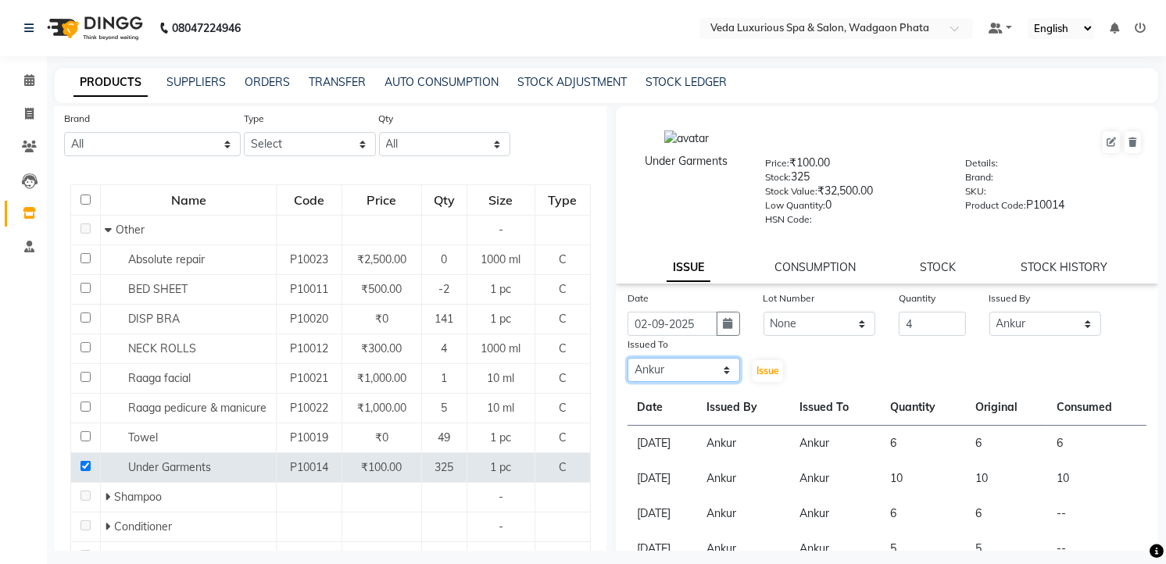
click at [628, 359] on select "Select [PERSON_NAME] GOLU [PERSON_NAME] [PERSON_NAME] [PERSON_NAME] [PERSON_NAM…" at bounding box center [684, 370] width 113 height 24
click at [769, 377] on span "Issue" at bounding box center [768, 371] width 23 height 12
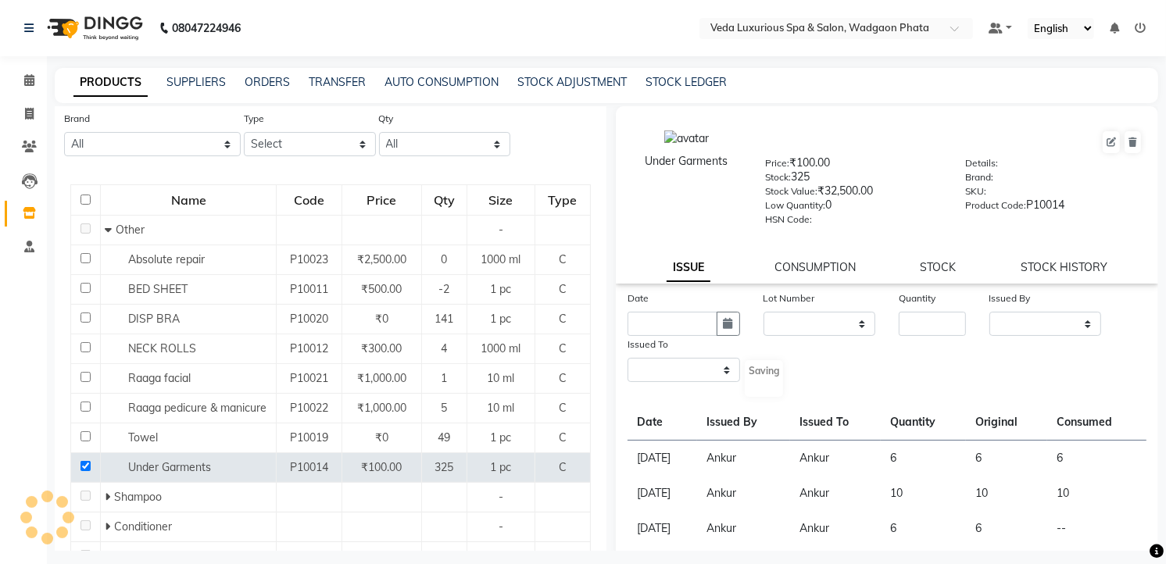
select select
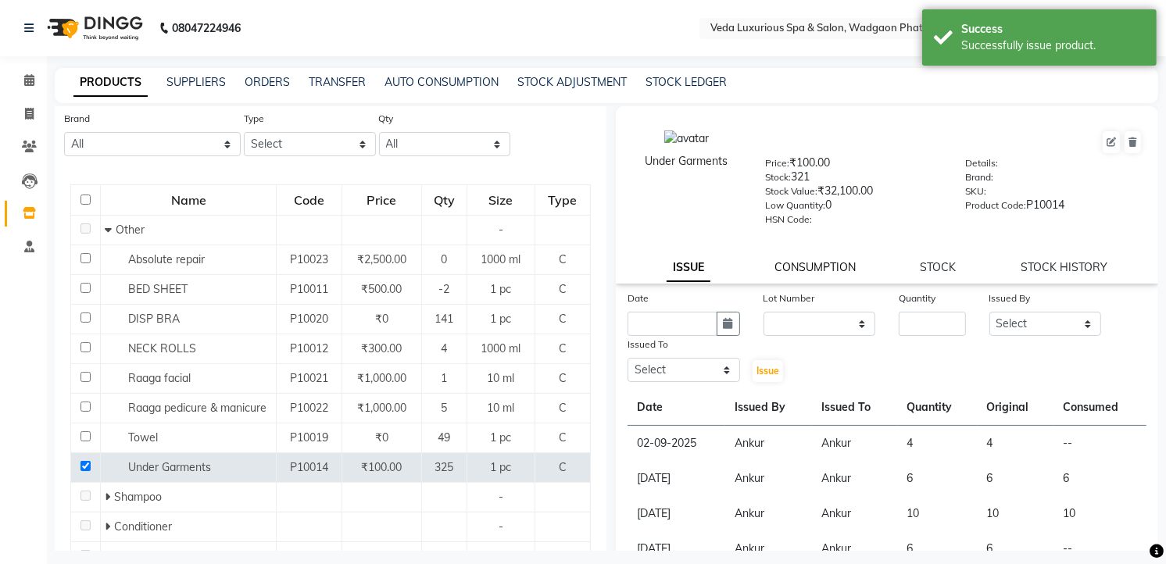
click at [815, 268] on link "CONSUMPTION" at bounding box center [815, 267] width 81 height 14
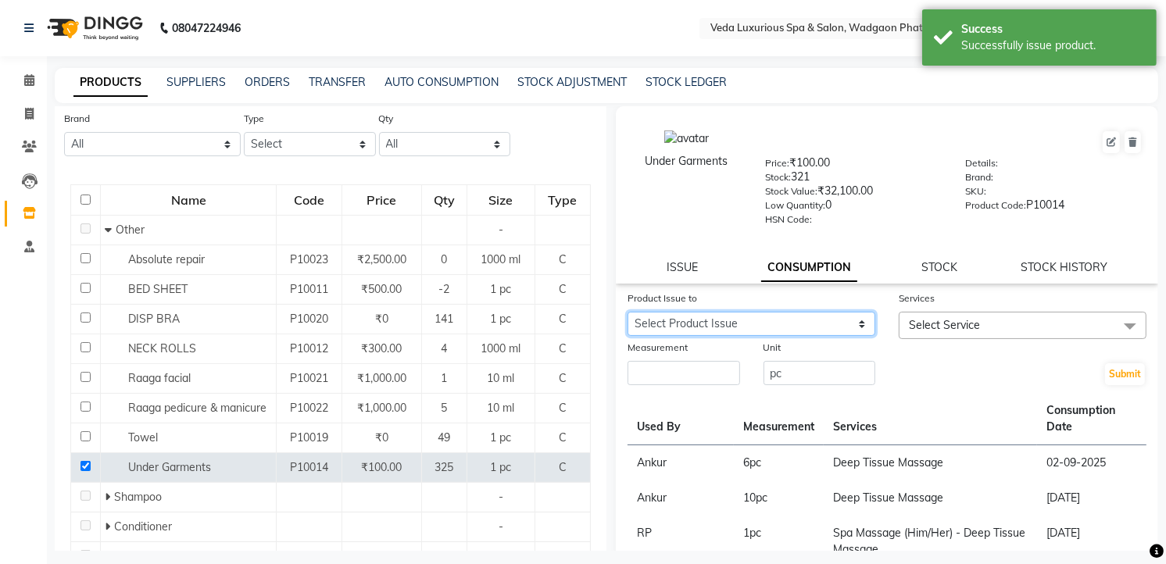
drag, startPoint x: 707, startPoint y: 323, endPoint x: 702, endPoint y: 310, distance: 14.4
click at [707, 323] on select "Select Product Issue [DATE], Issued to: Ankur, Balance: 4 [DATE], Issued to: An…" at bounding box center [752, 324] width 248 height 24
select select "1201358"
click at [628, 313] on select "Select Product Issue [DATE], Issued to: Ankur, Balance: 4 [DATE], Issued to: An…" at bounding box center [752, 324] width 248 height 24
click at [933, 317] on span "Select Service" at bounding box center [1023, 325] width 248 height 27
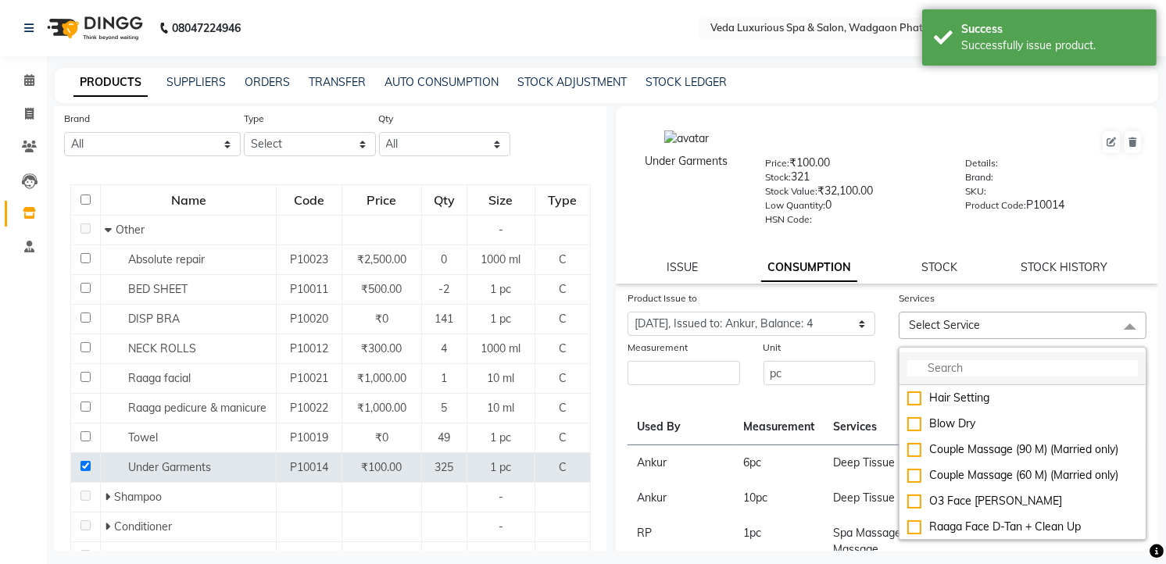
click at [935, 365] on input "multiselect-search" at bounding box center [1022, 368] width 231 height 16
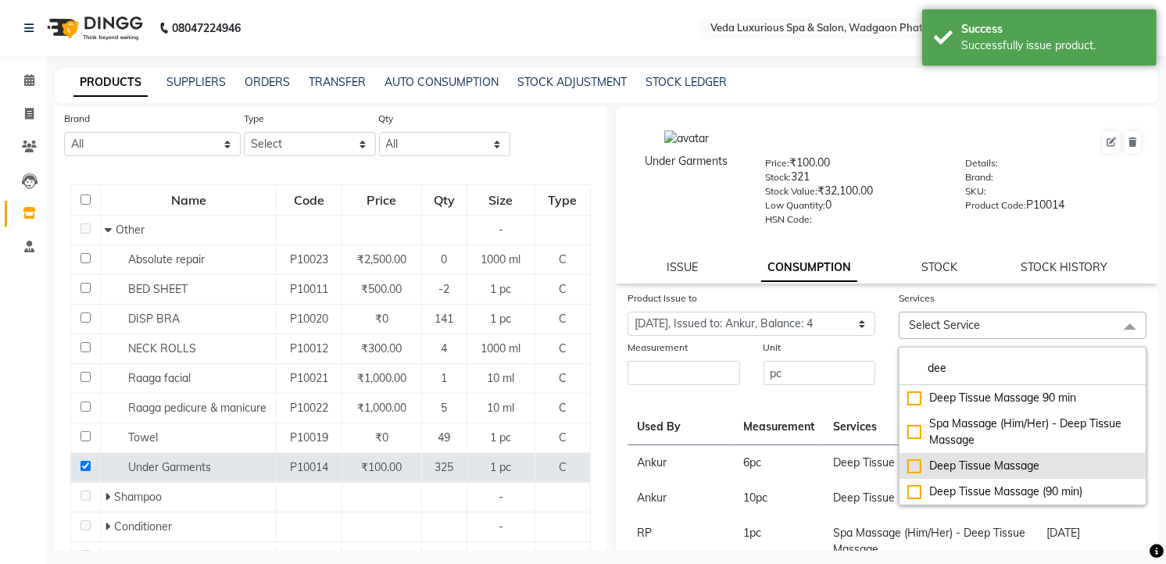
type input "dee"
click at [907, 465] on div "Deep Tissue Massage" at bounding box center [1022, 466] width 231 height 16
checkbox input "true"
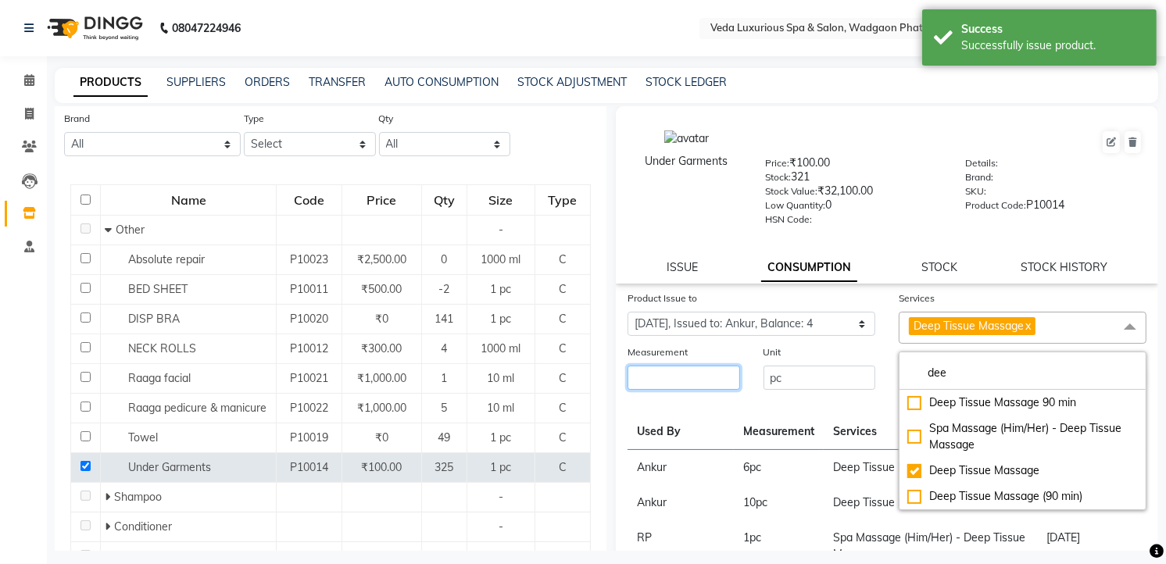
click at [709, 373] on input "number" at bounding box center [684, 378] width 113 height 24
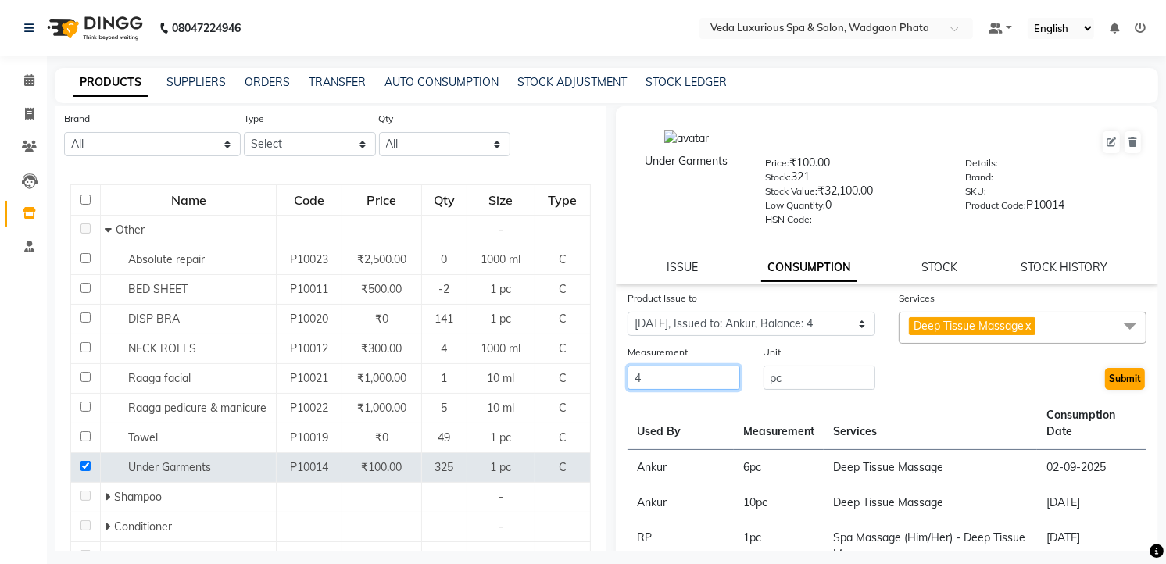
type input "4"
click at [1108, 380] on button "Submit" at bounding box center [1125, 379] width 40 height 22
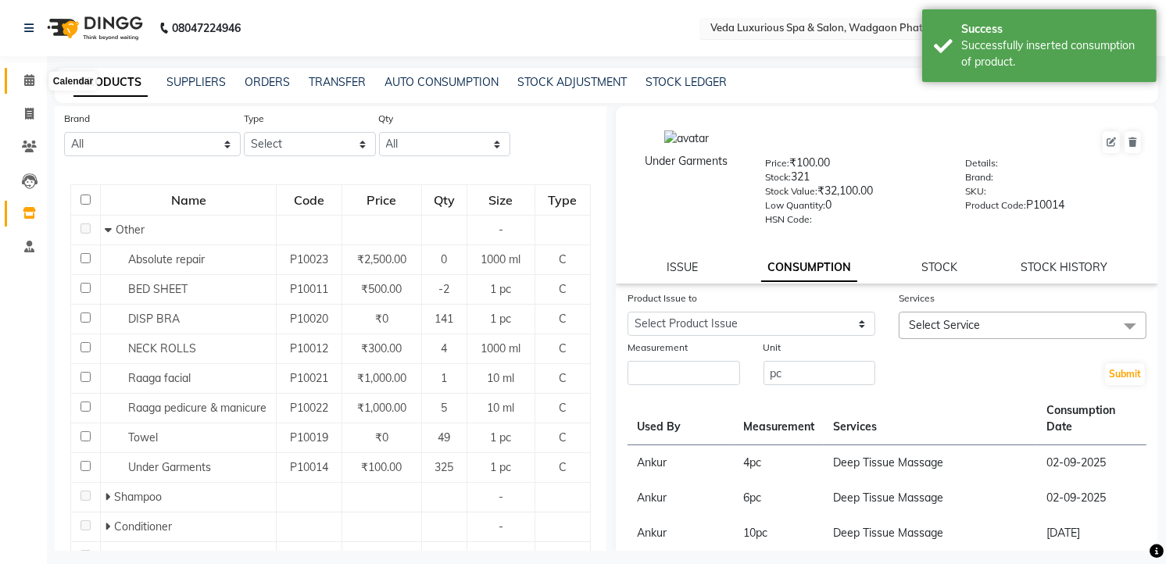
drag, startPoint x: 27, startPoint y: 75, endPoint x: 768, endPoint y: 26, distance: 741.8
click at [27, 75] on icon at bounding box center [29, 80] width 10 height 12
